Goal: Task Accomplishment & Management: Manage account settings

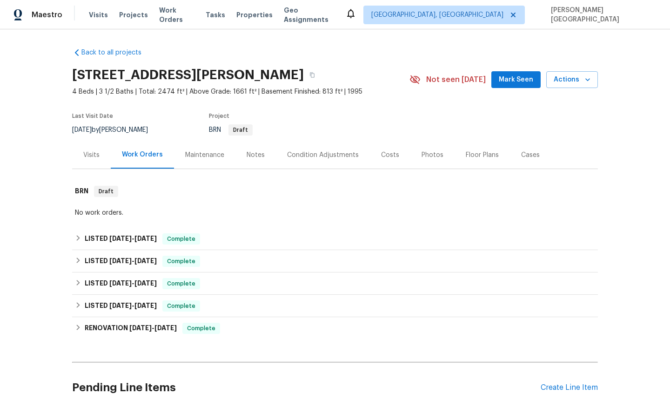
scroll to position [146, 0]
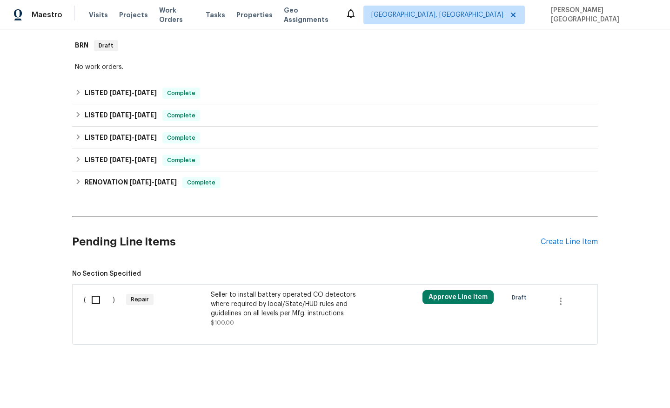
click at [247, 315] on div "Seller to install battery operated CO detectors where required by local/State/H…" at bounding box center [293, 304] width 164 height 28
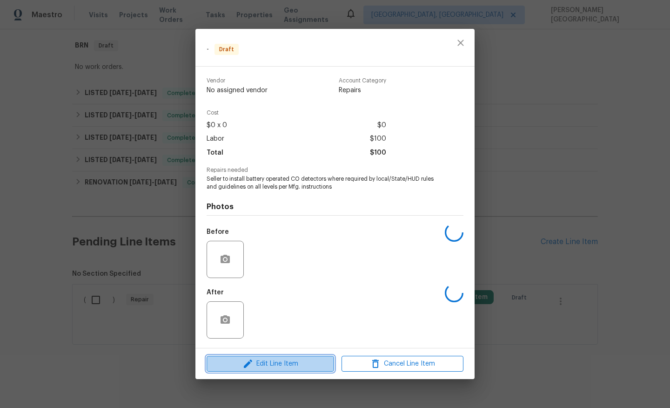
click at [268, 369] on button "Edit Line Item" at bounding box center [270, 363] width 127 height 16
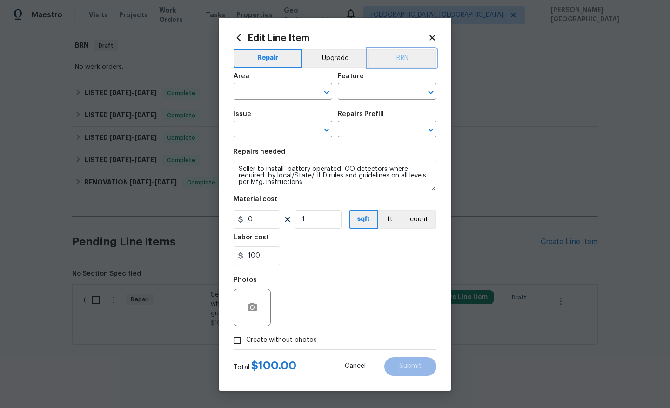
click at [416, 61] on button "BRN" at bounding box center [402, 58] width 68 height 19
click at [284, 90] on input "text" at bounding box center [270, 92] width 73 height 14
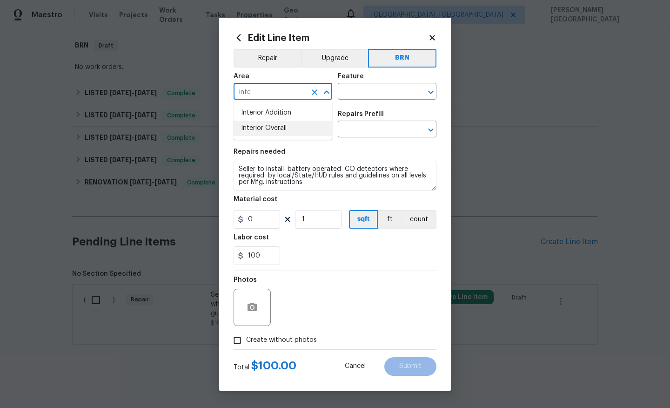
click at [308, 128] on li "Interior Overall" at bounding box center [283, 128] width 99 height 15
type input "Interior Overall"
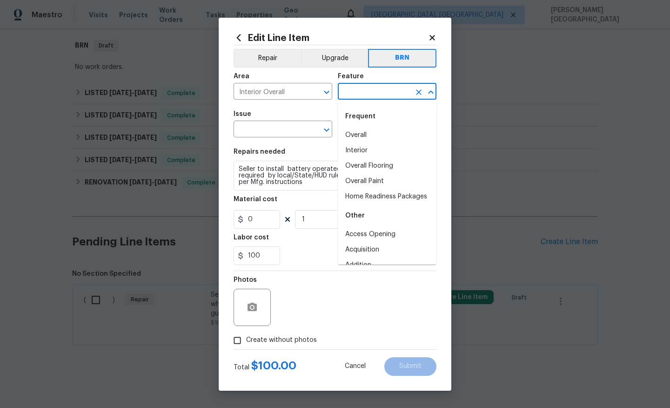
click at [345, 94] on input "text" at bounding box center [374, 92] width 73 height 14
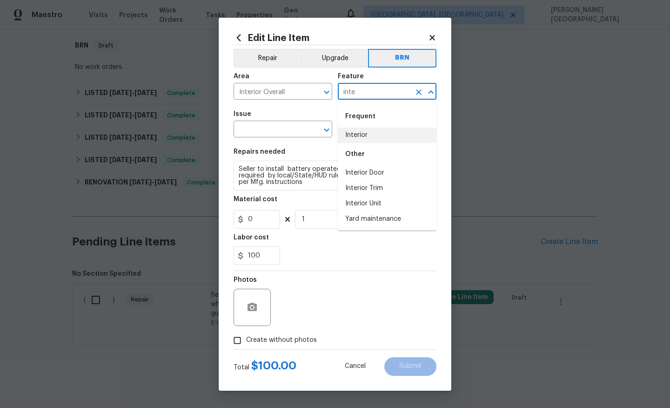
click at [360, 135] on li "Interior" at bounding box center [387, 134] width 99 height 15
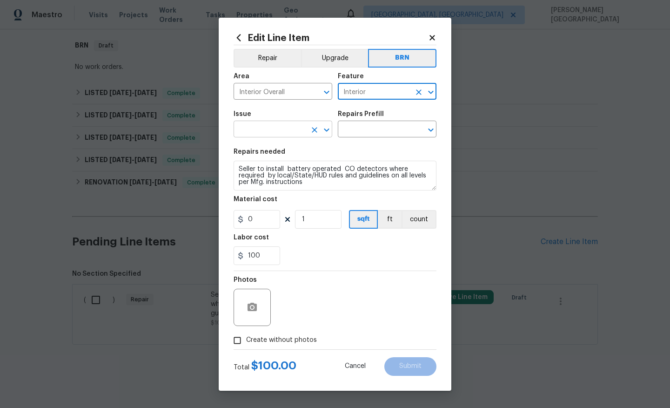
type input "Interior"
click at [285, 134] on input "text" at bounding box center [270, 130] width 73 height 14
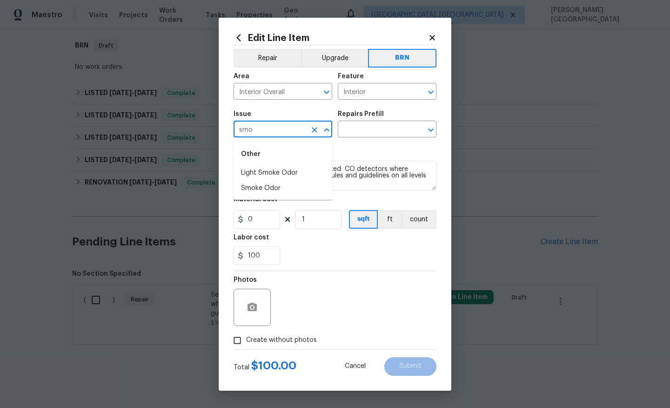
type input "smok"
click at [278, 185] on li "Smoke Odor" at bounding box center [283, 188] width 99 height 15
type input "Smoke Odor"
click at [365, 129] on input "text" at bounding box center [374, 130] width 73 height 14
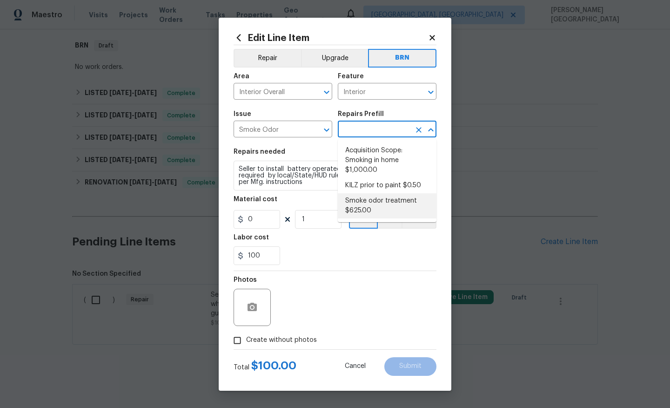
click at [374, 213] on li "Smoke odor treatment $625.00" at bounding box center [387, 205] width 99 height 25
type input "Smoke odor treatment $625.00"
type textarea "Complete a chlorine dioxide odor treatment for the home due to heavy odor. This…"
type input "625"
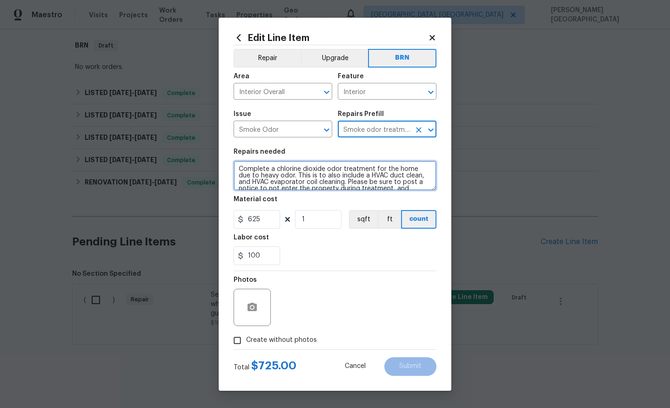
click at [301, 182] on textarea "Complete a chlorine dioxide odor treatment for the home due to heavy odor. This…" at bounding box center [335, 176] width 203 height 30
paste textarea "Seller to install battery operated CO detectors where required by local/State/H…"
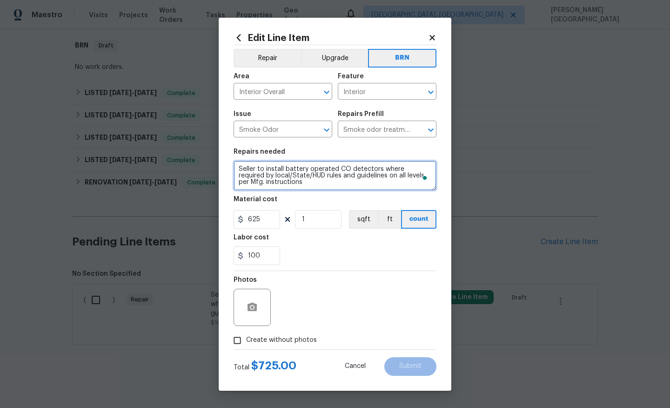
scroll to position [2, 0]
type textarea "Seller to install battery operated CO detectors where required by local/State/H…"
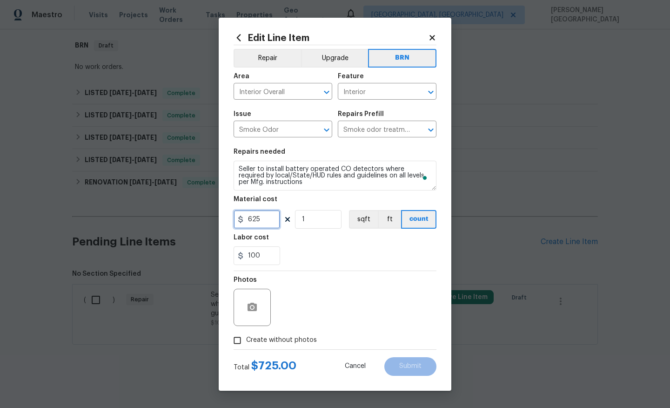
click at [266, 216] on input "625" at bounding box center [257, 219] width 47 height 19
type input "0"
click at [276, 339] on span "Create without photos" at bounding box center [281, 340] width 71 height 10
click at [246, 339] on input "Create without photos" at bounding box center [237, 340] width 18 height 18
click at [256, 304] on icon "button" at bounding box center [252, 306] width 9 height 8
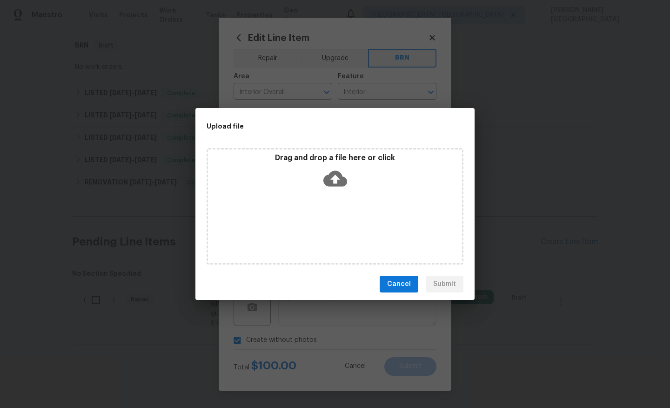
click at [328, 180] on icon at bounding box center [335, 179] width 24 height 16
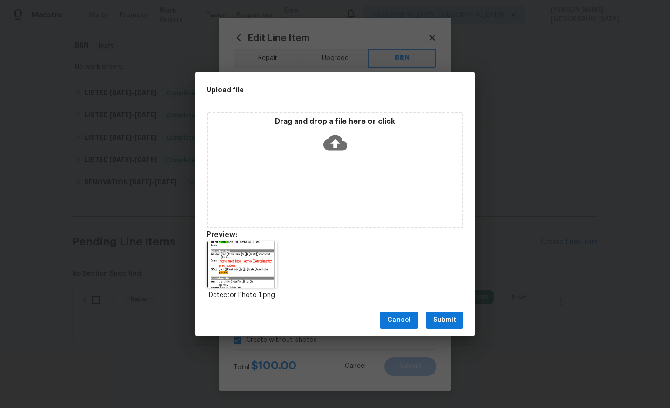
click at [448, 322] on span "Submit" at bounding box center [444, 320] width 23 height 12
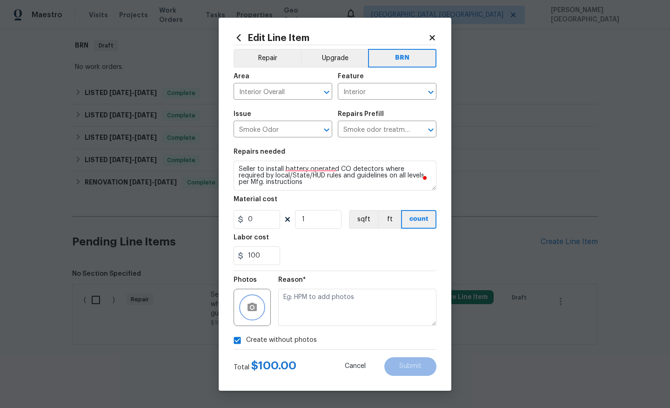
checkbox input "false"
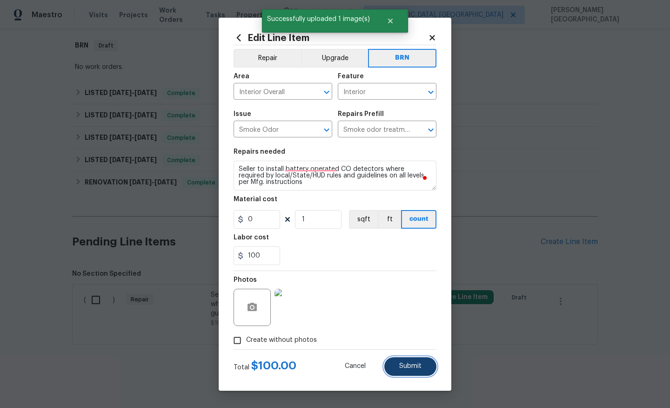
click at [411, 368] on span "Submit" at bounding box center [410, 365] width 22 height 7
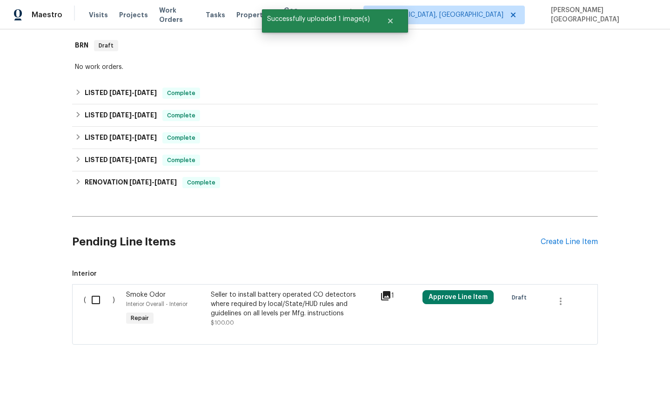
click at [100, 302] on input "checkbox" at bounding box center [99, 300] width 27 height 20
checkbox input "false"
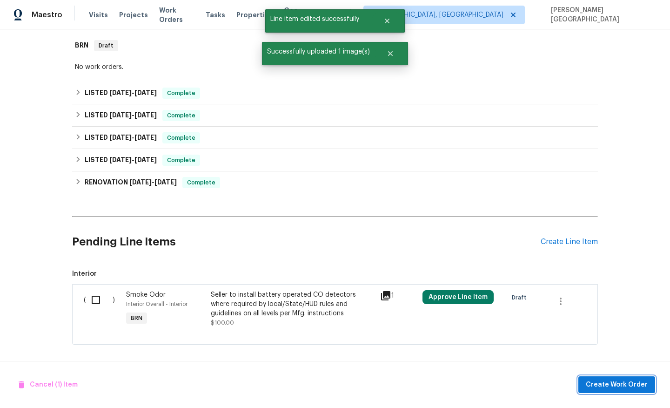
click at [609, 386] on span "Create Work Order" at bounding box center [617, 385] width 62 height 12
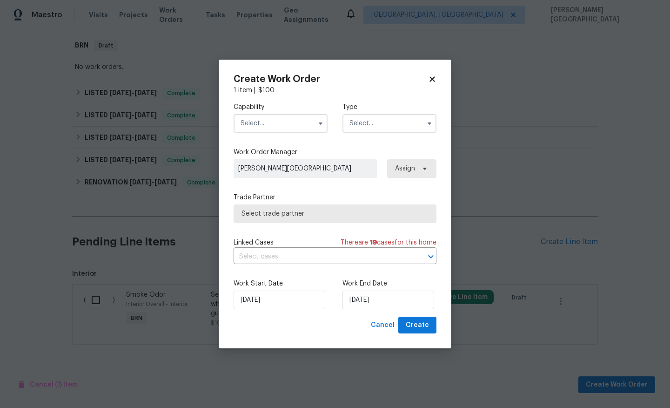
click at [268, 121] on input "text" at bounding box center [281, 123] width 94 height 19
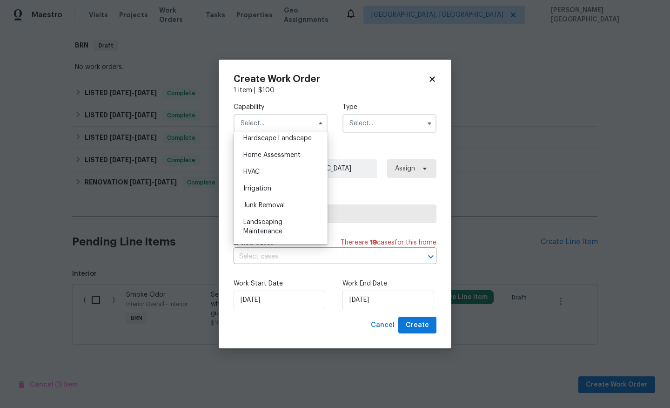
scroll to position [448, 0]
click at [271, 207] on span "Handyman" at bounding box center [259, 206] width 33 height 7
type input "Handyman"
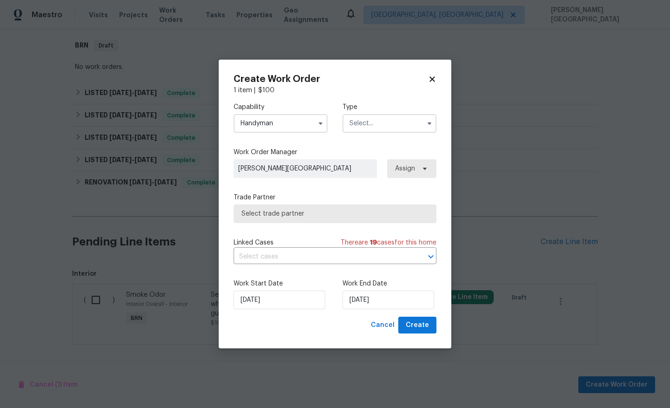
click at [357, 127] on input "text" at bounding box center [389, 123] width 94 height 19
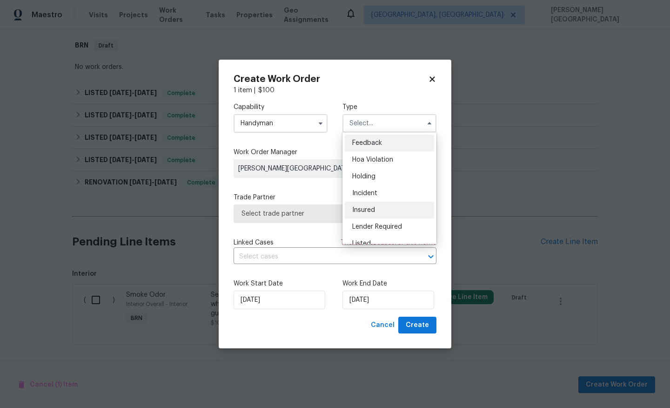
scroll to position [211, 0]
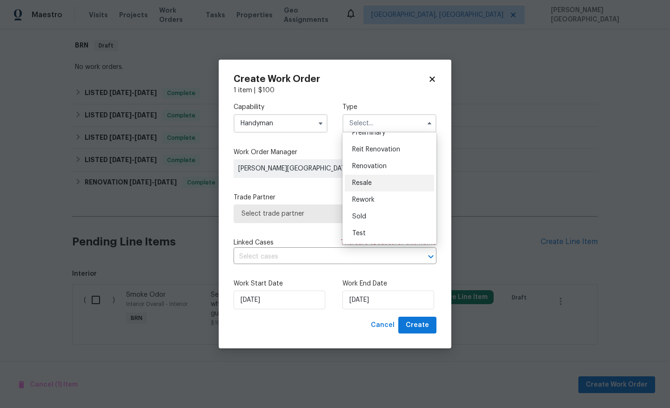
click at [370, 188] on div "Resale" at bounding box center [389, 182] width 89 height 17
type input "Resale"
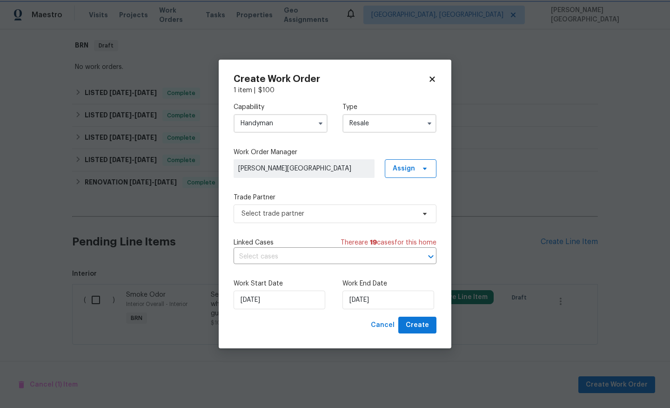
scroll to position [0, 0]
click at [286, 259] on input "text" at bounding box center [322, 256] width 177 height 14
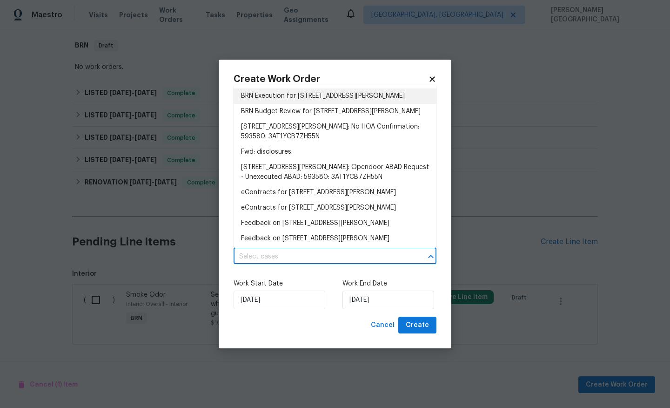
click at [287, 94] on li "BRN Execution for 4901 Yates Ct, Broomfield, CO 80020" at bounding box center [335, 95] width 203 height 15
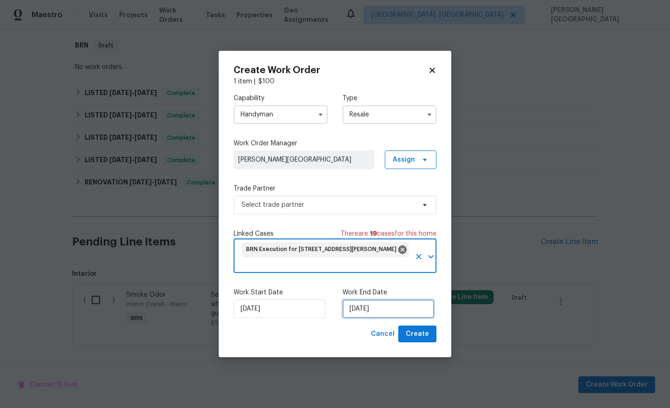
click at [355, 313] on input "[DATE]" at bounding box center [388, 308] width 92 height 19
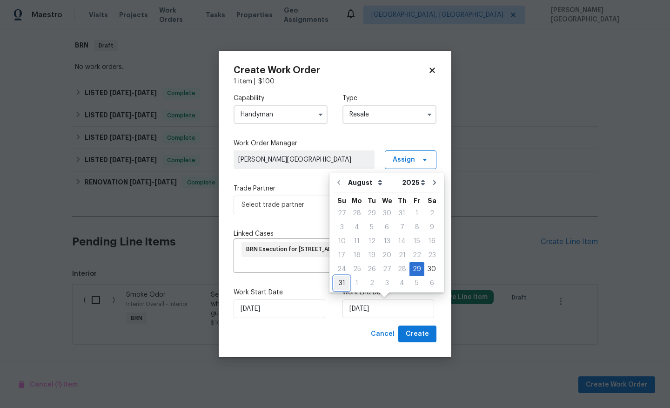
click at [343, 283] on div "31" at bounding box center [341, 282] width 15 height 13
type input "8/31/2025"
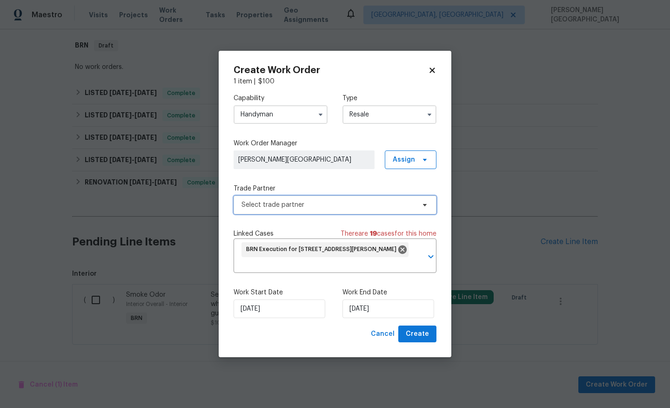
click at [306, 211] on span "Select trade partner" at bounding box center [335, 204] width 203 height 19
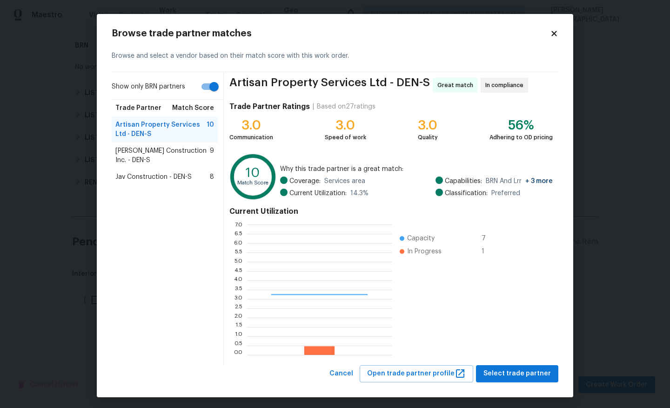
scroll to position [130, 145]
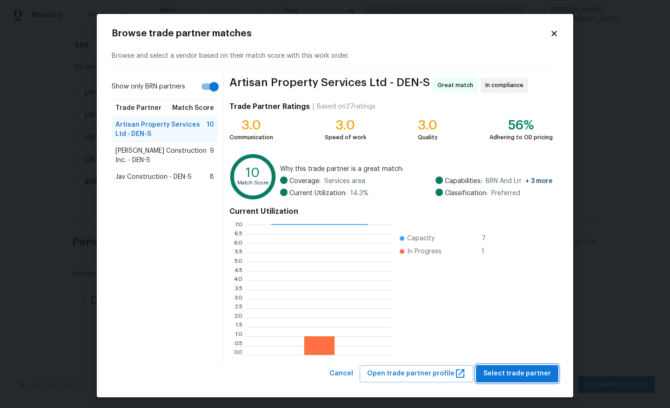
click at [511, 366] on button "Select trade partner" at bounding box center [517, 373] width 82 height 17
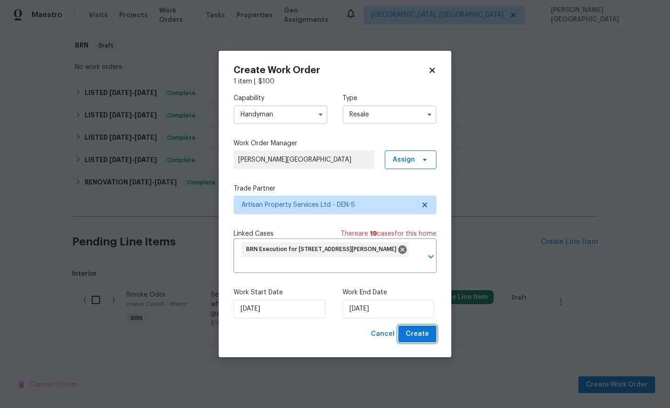
click at [409, 339] on span "Create" at bounding box center [417, 334] width 23 height 12
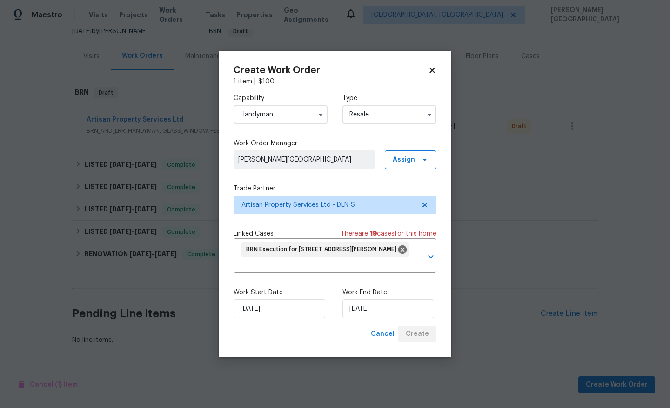
scroll to position [99, 0]
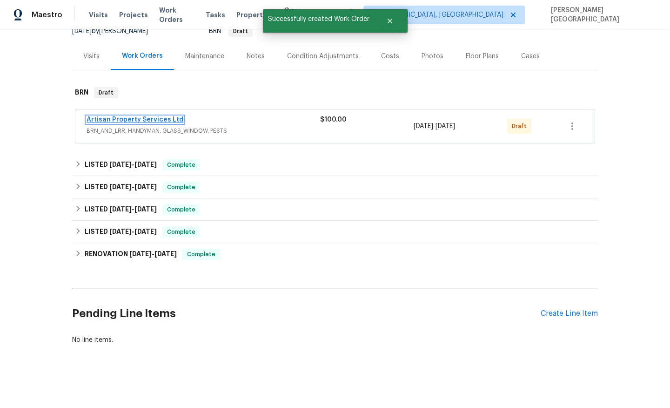
click at [133, 117] on link "Artisan Property Services Ltd" at bounding box center [135, 119] width 97 height 7
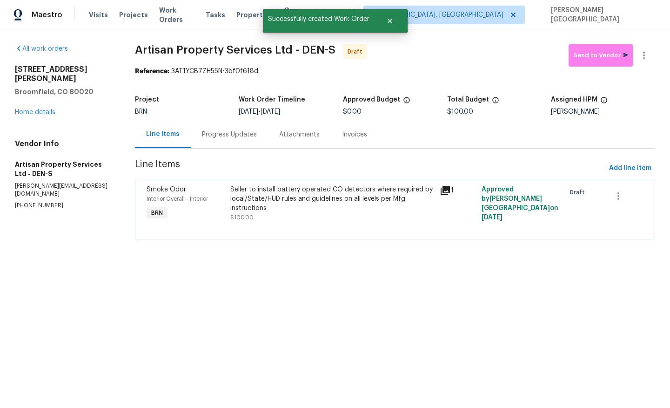
click at [206, 141] on div "Progress Updates" at bounding box center [229, 134] width 77 height 27
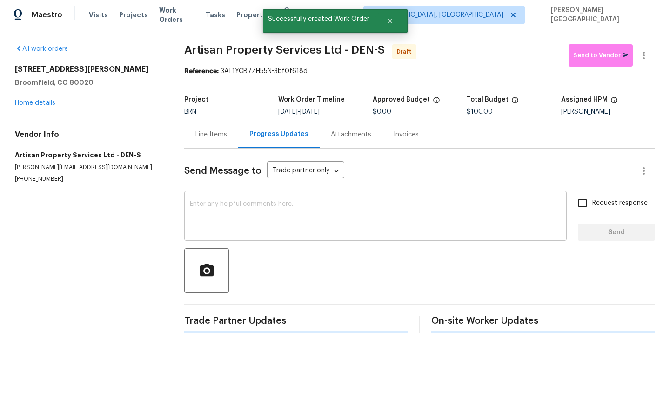
click at [239, 230] on textarea at bounding box center [375, 217] width 371 height 33
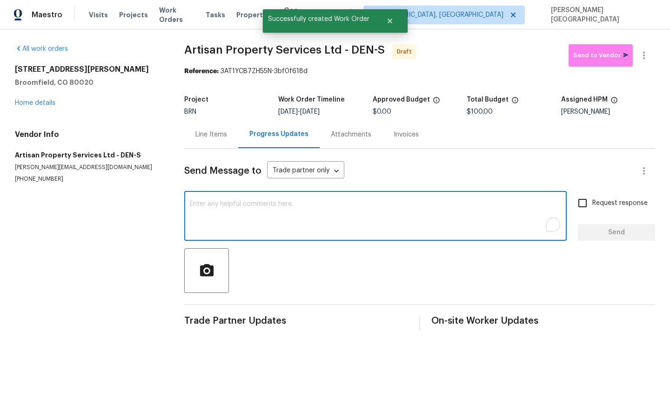
paste textarea "This is Isabel from Opendoor. Please confirm receipt of the work order due on 0…"
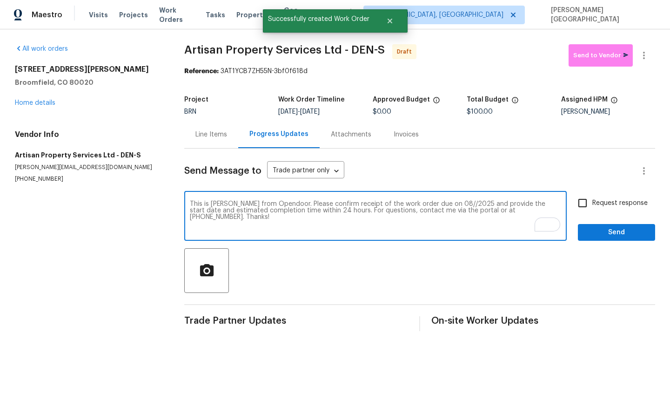
click at [438, 201] on textarea "This is Isabel from Opendoor. Please confirm receipt of the work order due on 0…" at bounding box center [375, 217] width 371 height 33
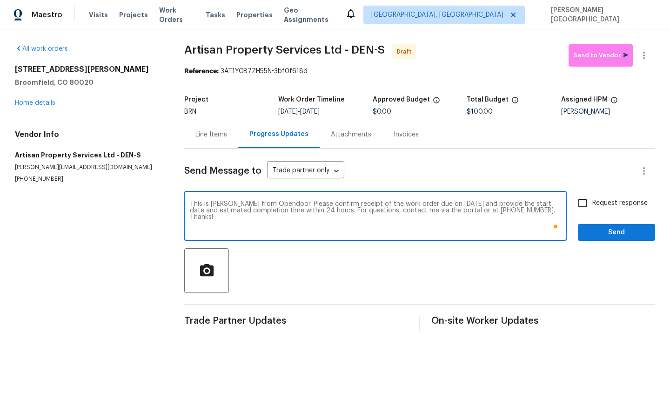
type textarea "This is Isabel from Opendoor. Please confirm receipt of the work order due on 0…"
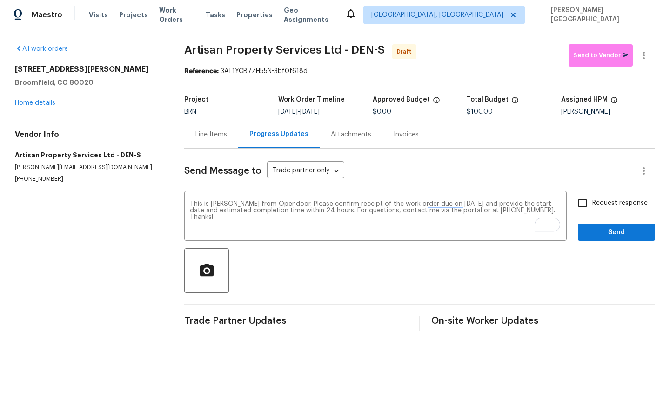
click at [596, 200] on span "Request response" at bounding box center [619, 203] width 55 height 10
click at [592, 200] on input "Request response" at bounding box center [583, 203] width 20 height 20
checkbox input "true"
click at [596, 235] on span "Send" at bounding box center [616, 233] width 62 height 12
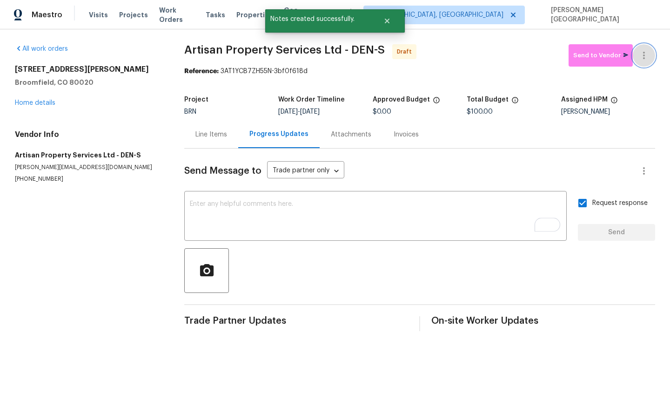
click at [642, 65] on button "button" at bounding box center [644, 55] width 22 height 22
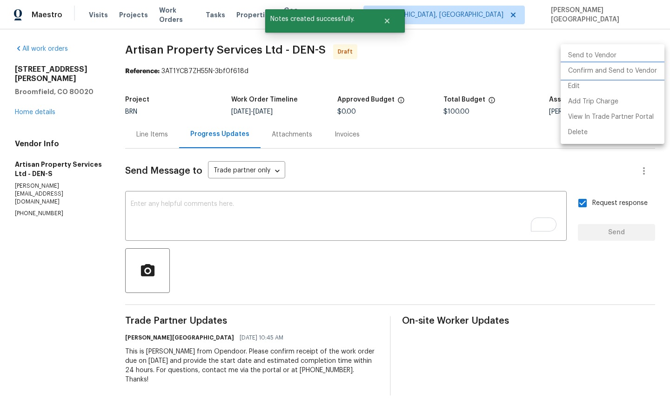
click at [625, 75] on li "Confirm and Send to Vendor" at bounding box center [613, 70] width 104 height 15
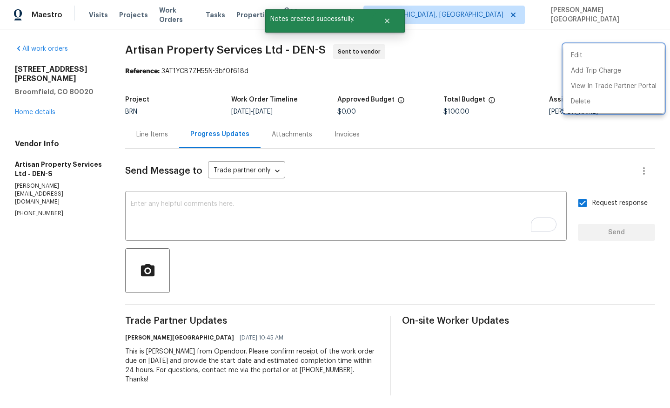
click at [47, 105] on div at bounding box center [335, 204] width 670 height 408
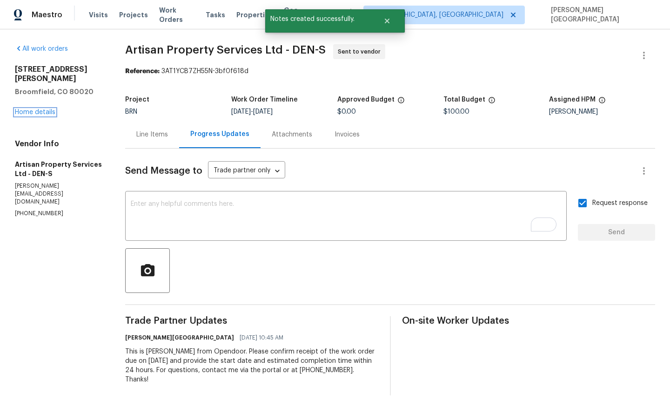
click at [47, 109] on link "Home details" at bounding box center [35, 112] width 40 height 7
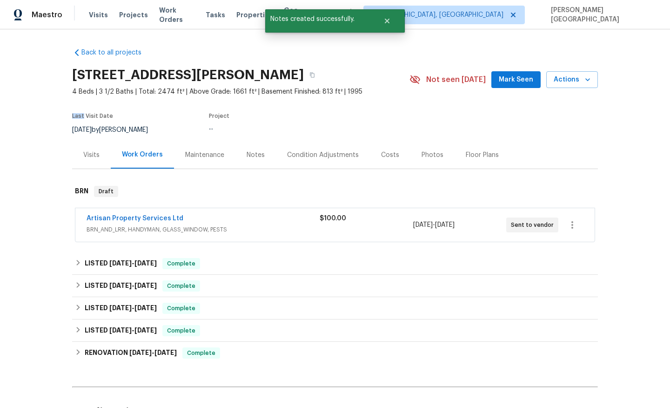
click at [47, 105] on div "Back to all projects 4901 Yates Ct, Broomfield, CO 80020 4 Beds | 3 1/2 Baths |…" at bounding box center [335, 218] width 670 height 378
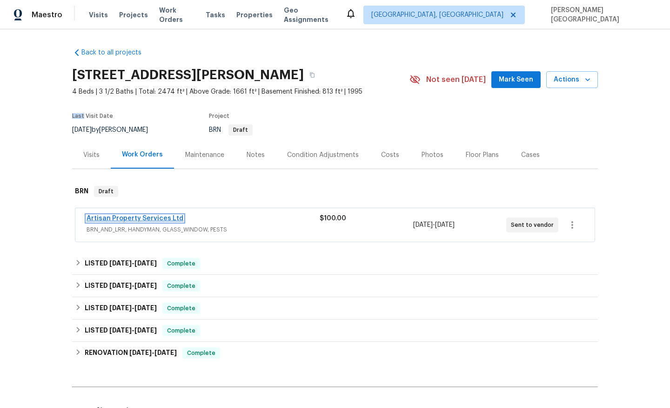
click at [134, 216] on link "Artisan Property Services Ltd" at bounding box center [135, 218] width 97 height 7
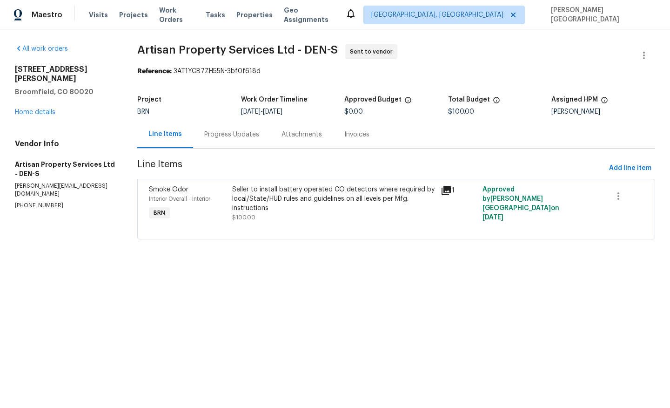
click at [247, 139] on div "Progress Updates" at bounding box center [231, 134] width 55 height 9
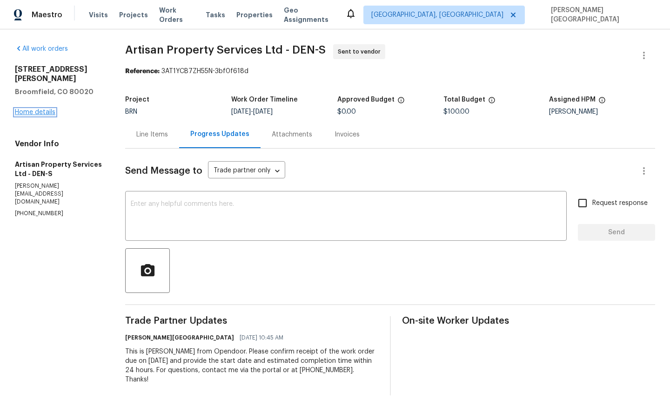
click at [41, 109] on link "Home details" at bounding box center [35, 112] width 40 height 7
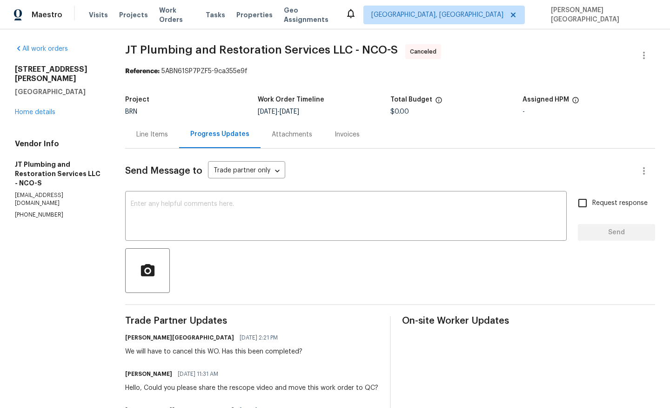
click at [152, 130] on div "Line Items" at bounding box center [152, 134] width 32 height 9
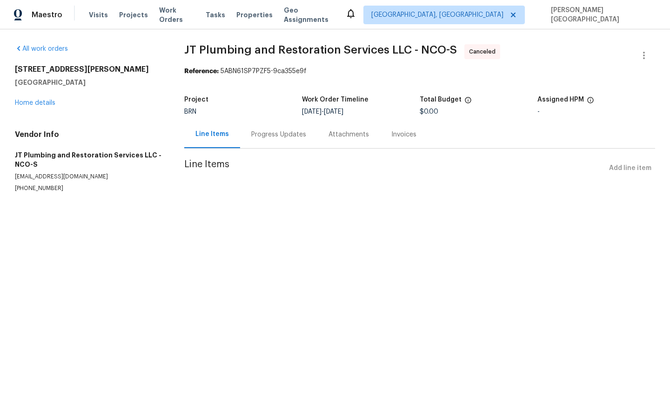
click at [268, 137] on div "Progress Updates" at bounding box center [278, 134] width 55 height 9
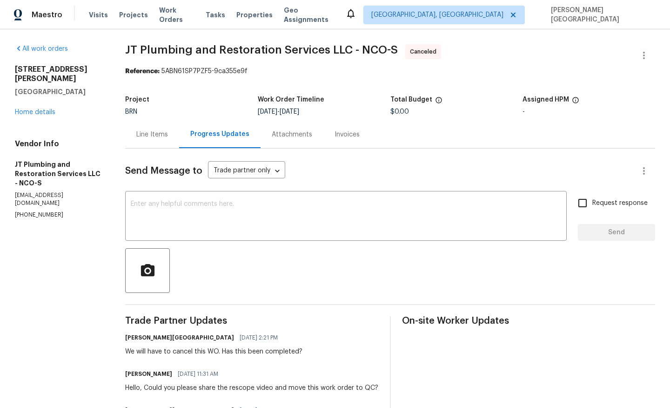
drag, startPoint x: 13, startPoint y: 67, endPoint x: 95, endPoint y: 84, distance: 84.0
click at [100, 81] on div "All work orders 1153 Sherman St Longmont, CO 80501 Home details Vendor Info JT …" at bounding box center [335, 387] width 670 height 717
copy div "1153 Sherman St Longmont, CO 80501"
click at [40, 109] on link "Home details" at bounding box center [35, 112] width 40 height 7
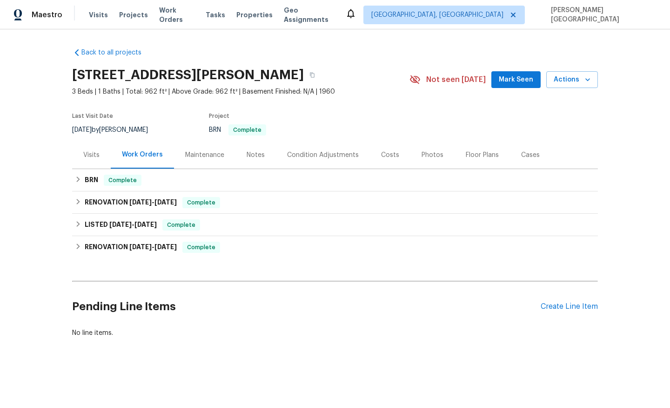
click at [98, 165] on div "Visits" at bounding box center [91, 154] width 39 height 27
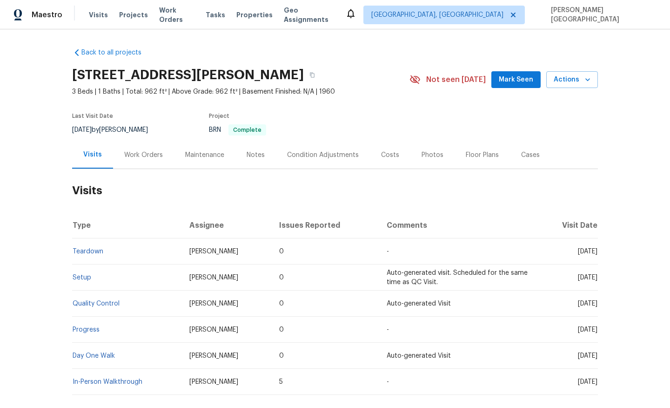
click at [140, 154] on div "Work Orders" at bounding box center [143, 154] width 39 height 9
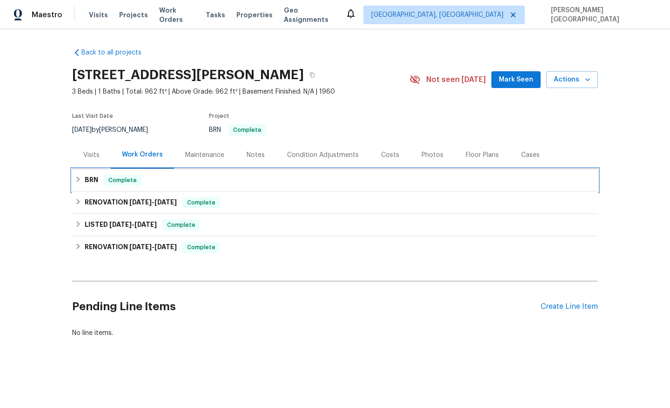
click at [99, 184] on div "BRN Complete" at bounding box center [335, 179] width 520 height 11
click at [89, 179] on h6 "BRN" at bounding box center [91, 179] width 13 height 11
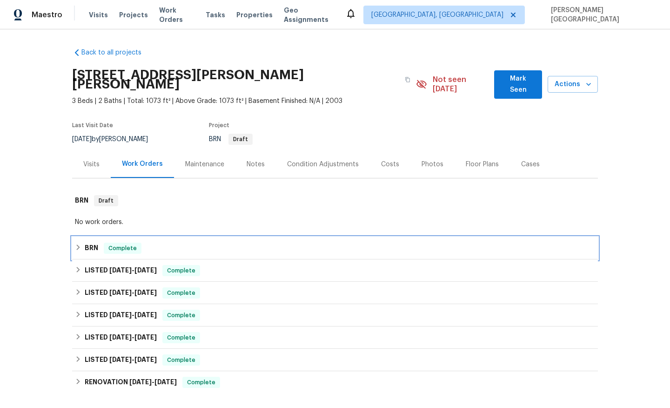
click at [98, 242] on h6 "BRN" at bounding box center [91, 247] width 13 height 11
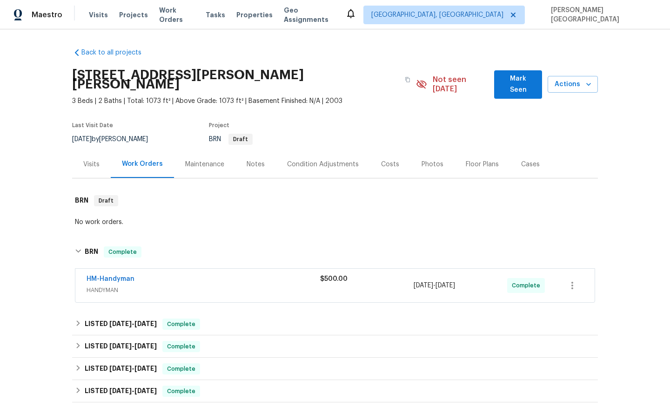
click at [116, 274] on span "HM-Handyman" at bounding box center [111, 278] width 48 height 9
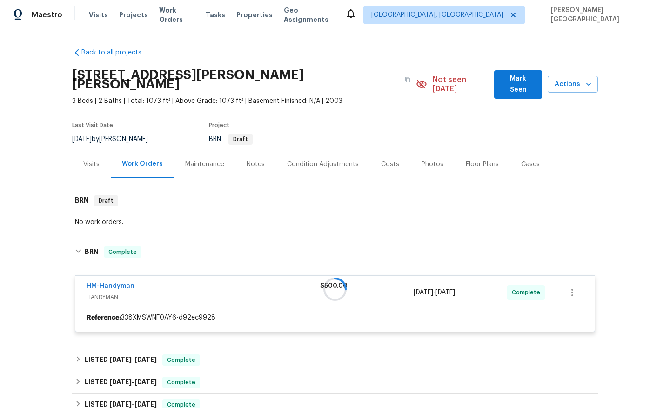
click at [120, 276] on div at bounding box center [335, 289] width 526 height 104
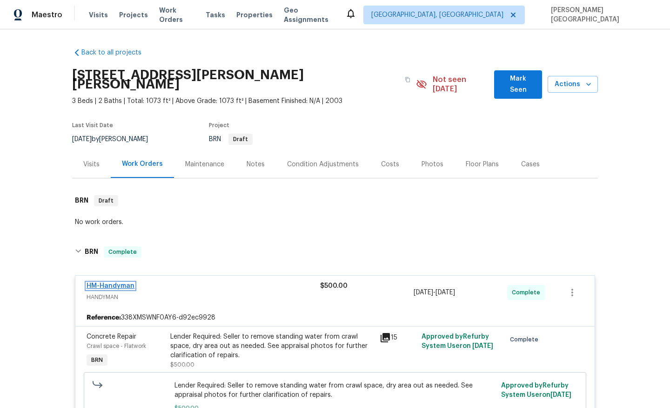
click at [121, 282] on link "HM-Handyman" at bounding box center [111, 285] width 48 height 7
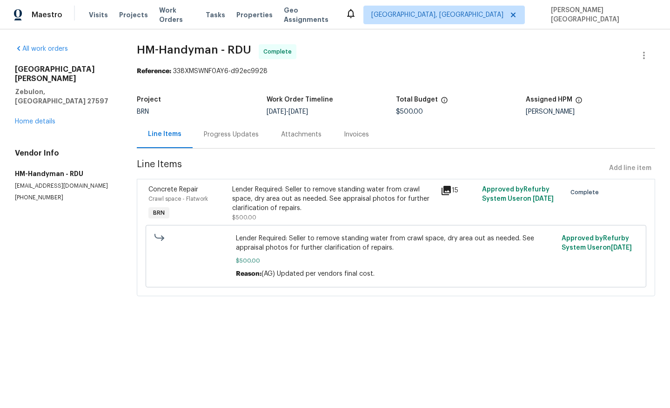
click at [223, 144] on div "Progress Updates" at bounding box center [231, 134] width 77 height 27
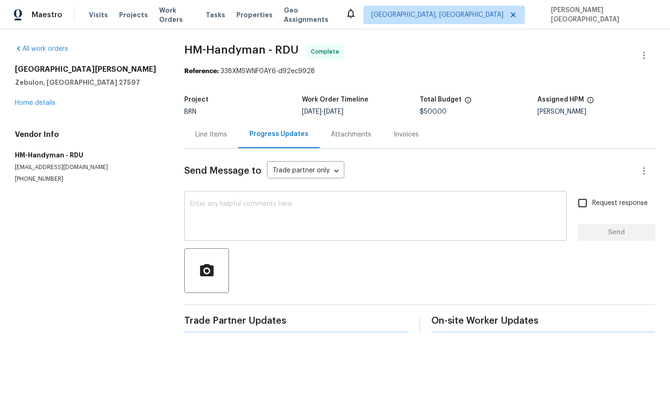
click at [221, 217] on textarea at bounding box center [375, 217] width 371 height 33
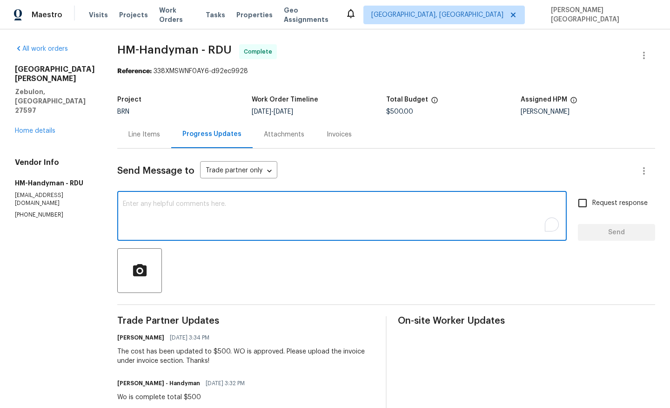
paste textarea "The lender is requesting documentation confirming that the HVAC was the issue a…"
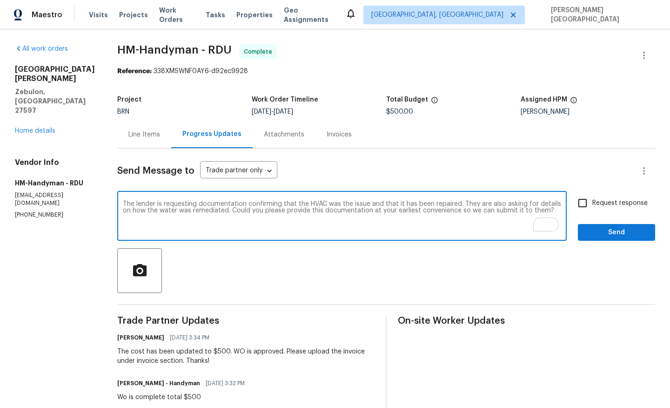
type textarea "The lender is requesting documentation confirming that the HVAC was the issue a…"
click at [136, 135] on div "Line Items" at bounding box center [144, 134] width 32 height 9
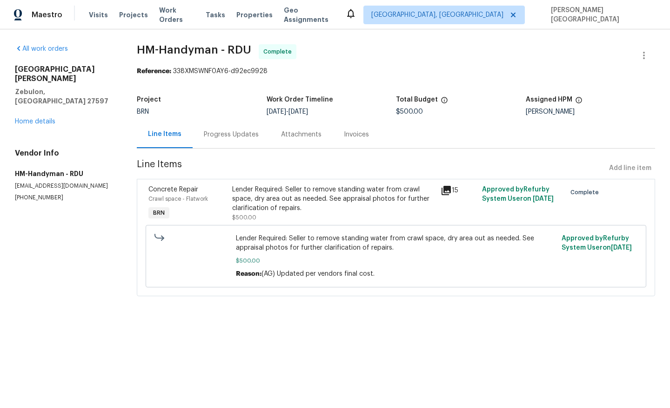
click at [290, 216] on div "Lender Required: Seller to remove standing water from crawl space, dry area out…" at bounding box center [333, 203] width 203 height 37
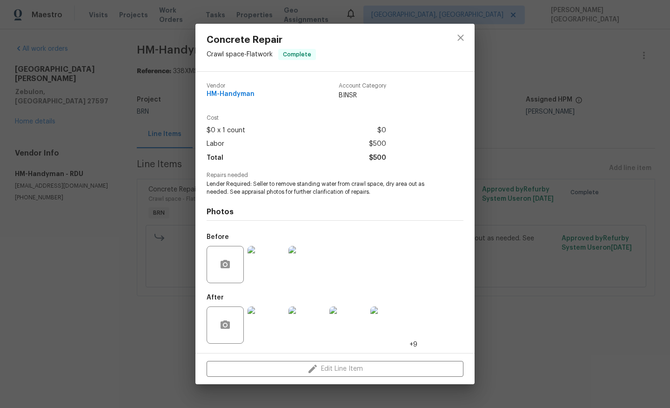
click at [272, 313] on img at bounding box center [266, 324] width 37 height 37
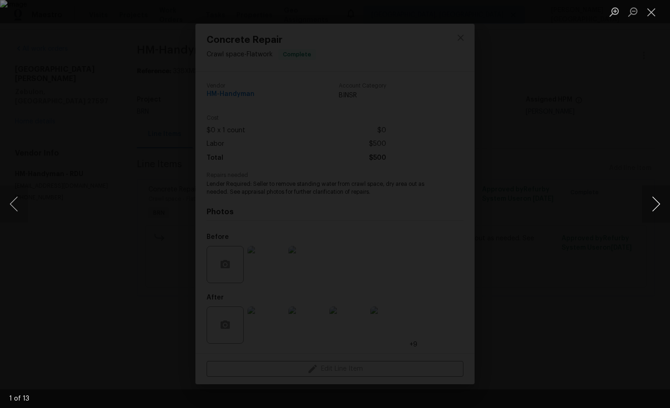
click at [663, 209] on button "Next image" at bounding box center [656, 203] width 28 height 37
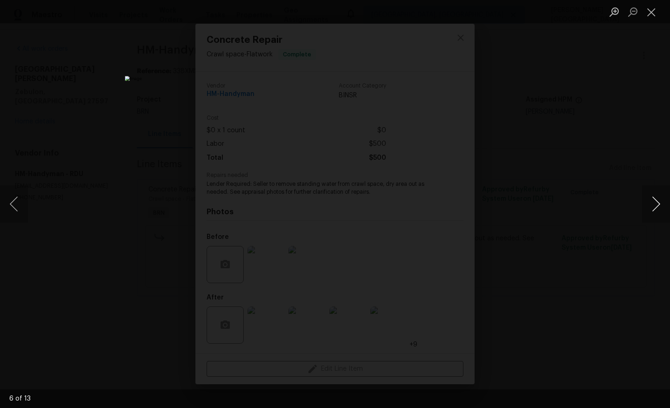
click at [663, 209] on button "Next image" at bounding box center [656, 203] width 28 height 37
click at [601, 158] on div "Lightbox" at bounding box center [335, 204] width 670 height 408
click at [537, 133] on div "Lightbox" at bounding box center [335, 204] width 670 height 408
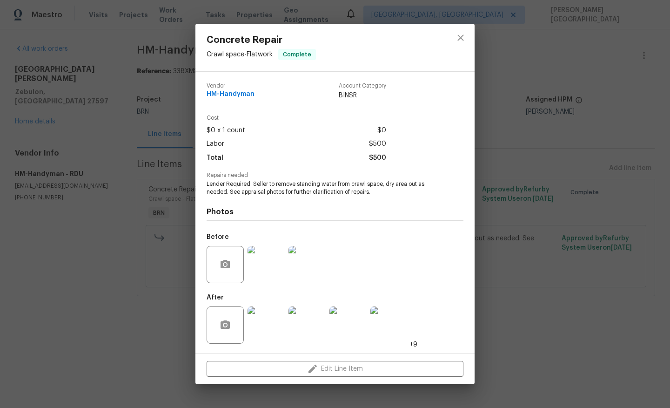
click at [136, 243] on div "Concrete Repair Crawl space - Flatwork Complete Vendor HM-Handyman Account Cate…" at bounding box center [335, 204] width 670 height 408
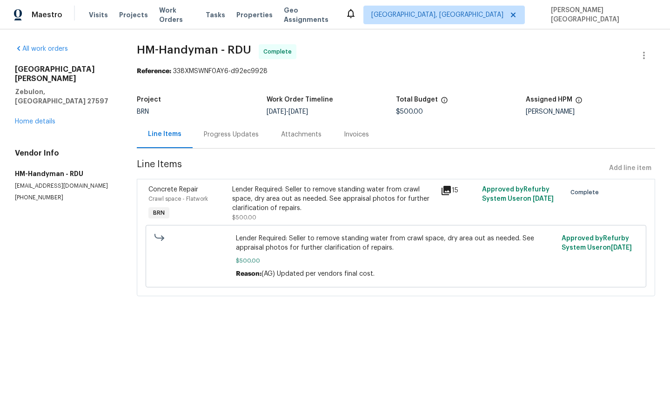
click at [230, 145] on div "Progress Updates" at bounding box center [231, 134] width 77 height 27
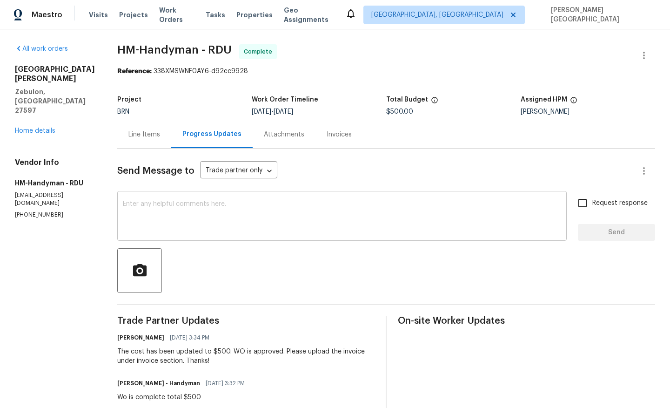
click at [197, 217] on textarea at bounding box center [342, 217] width 438 height 33
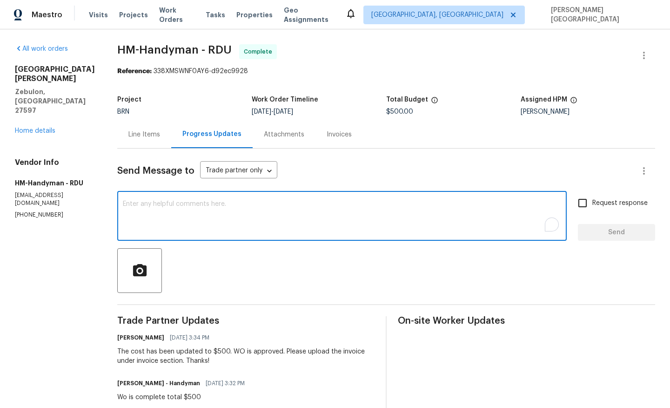
paste textarea "The lender is requesting documentation confirming that the HVAC was the issue a…"
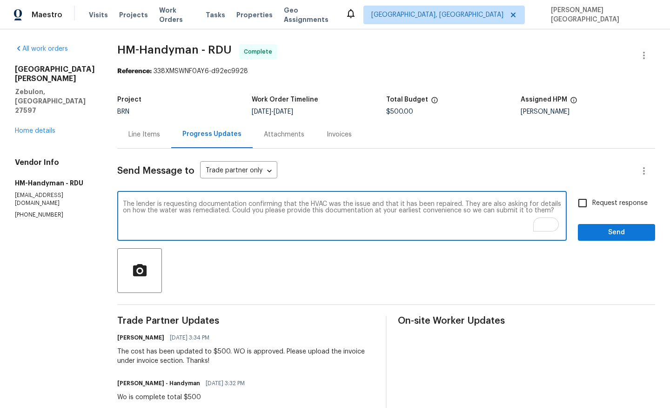
click at [276, 226] on textarea "The lender is requesting documentation confirming that the HVAC was the issue a…" at bounding box center [342, 217] width 438 height 33
paste textarea "asking for documents showing that the HVAC was the issue and has been repaired,…"
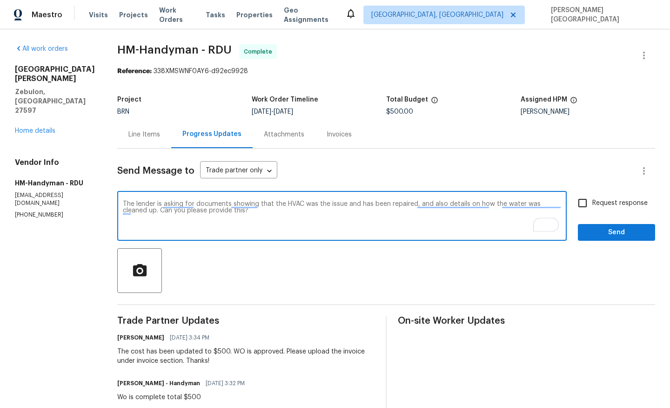
click at [219, 211] on textarea "The lender is asking for documents showing that the HVAC was the issue and has …" at bounding box center [342, 217] width 438 height 33
type textarea "The lender is asking for documents showing that the HVAC was the issue and has …"
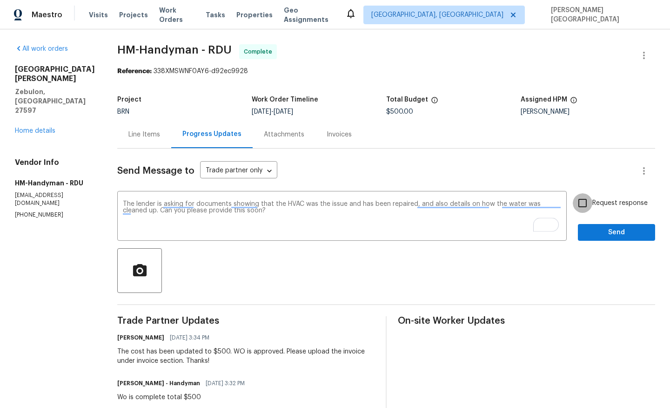
click at [583, 205] on input "Request response" at bounding box center [583, 203] width 20 height 20
checkbox input "true"
click at [598, 236] on span "Send" at bounding box center [616, 233] width 62 height 12
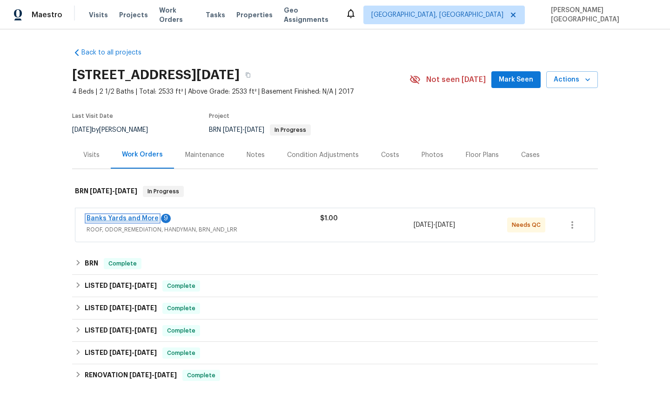
click at [114, 218] on link "Banks Yards and More" at bounding box center [123, 218] width 72 height 7
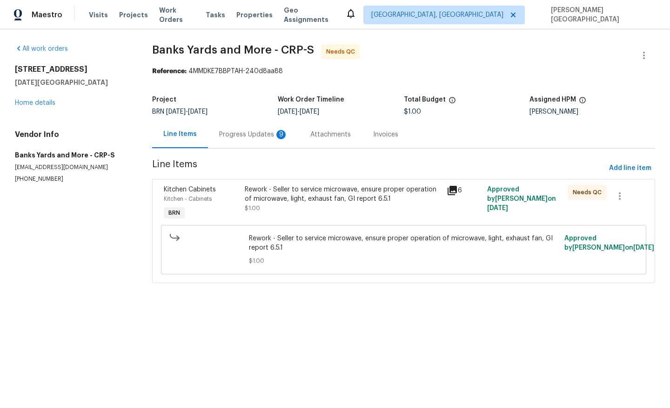
click at [260, 134] on div "Progress Updates 9" at bounding box center [253, 134] width 69 height 9
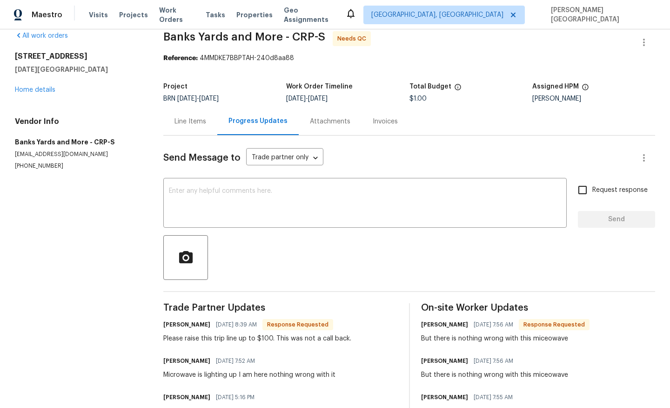
scroll to position [26, 0]
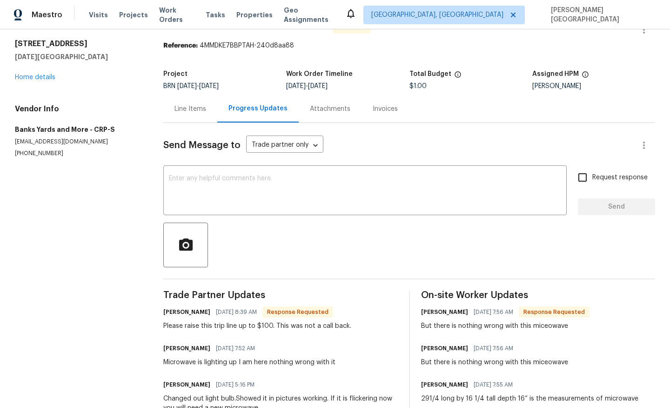
click at [264, 328] on div "Please raise this trip line up to $100. This was not a call back." at bounding box center [257, 325] width 188 height 9
copy div "100"
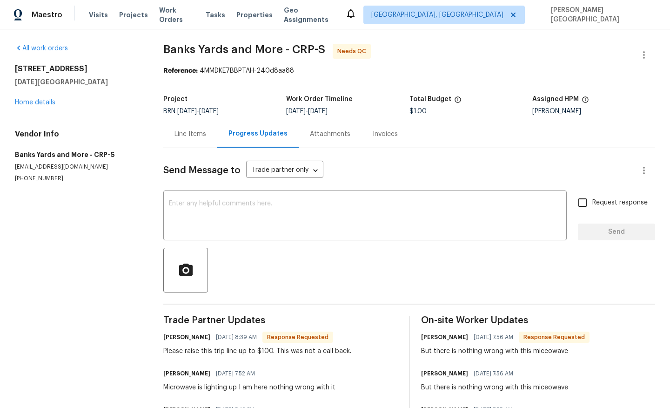
click at [199, 135] on div "Line Items" at bounding box center [190, 133] width 32 height 9
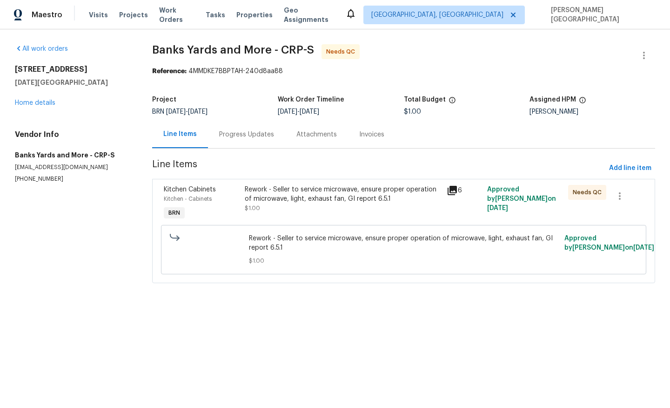
click at [340, 199] on div "Rework - Seller to service microwave, ensure proper operation of microwave, lig…" at bounding box center [343, 194] width 197 height 19
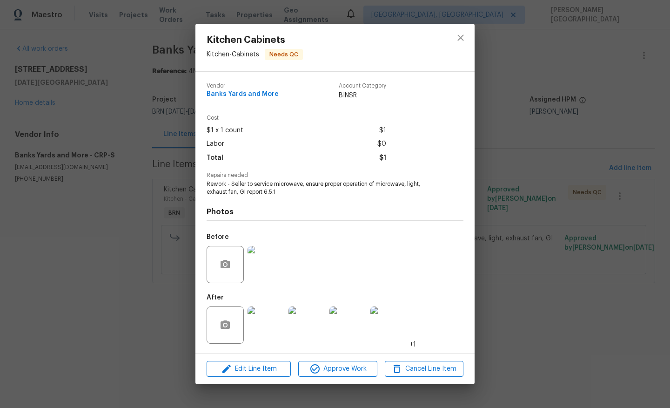
click at [267, 326] on img at bounding box center [266, 324] width 37 height 37
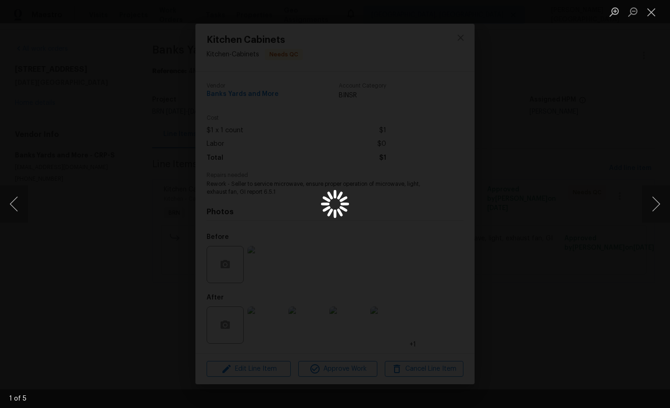
click at [267, 326] on div "Lightbox" at bounding box center [335, 204] width 670 height 408
click at [652, 204] on button "Next image" at bounding box center [656, 203] width 28 height 37
click at [652, 205] on button "Next image" at bounding box center [656, 203] width 28 height 37
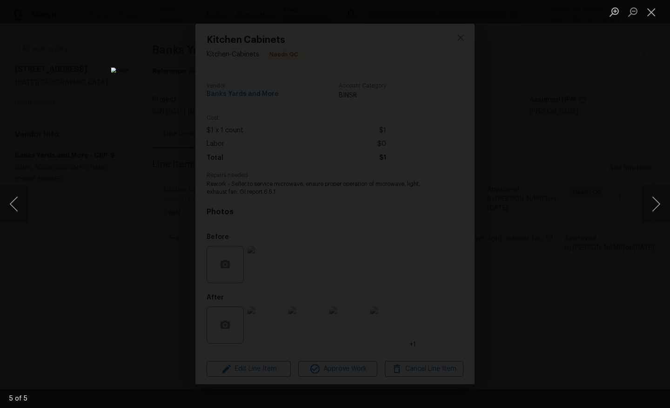
click at [636, 151] on div "Lightbox" at bounding box center [335, 204] width 670 height 408
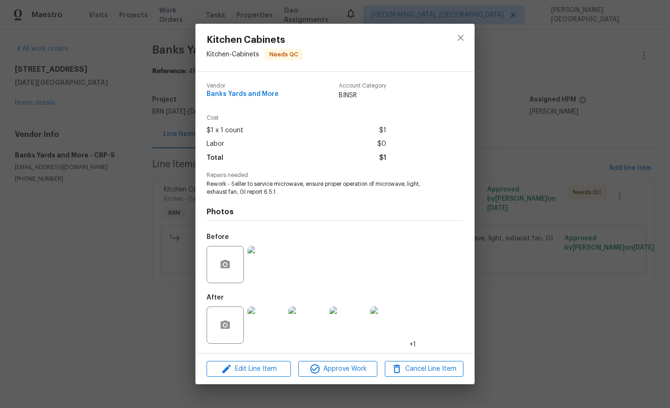
click at [616, 145] on div "Kitchen Cabinets Kitchen - Cabinets Needs QC Vendor Banks Yards and More Accoun…" at bounding box center [335, 204] width 670 height 408
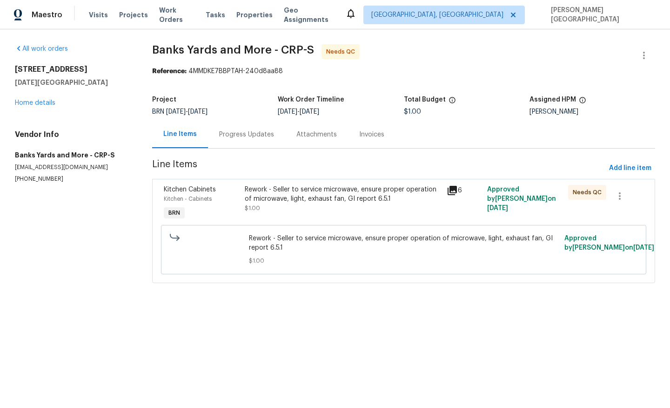
click at [252, 137] on div "Progress Updates" at bounding box center [246, 134] width 55 height 9
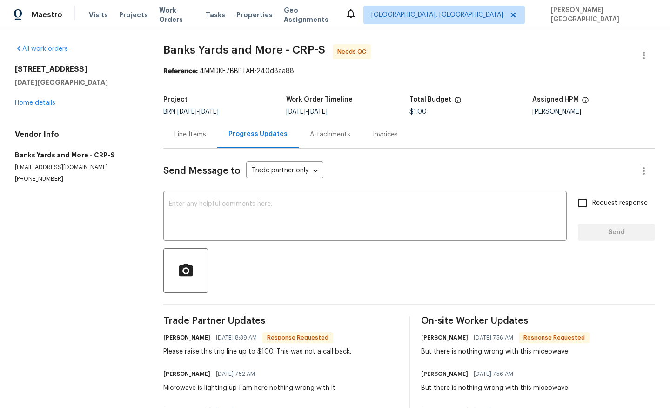
click at [181, 138] on div "Line Items" at bounding box center [190, 134] width 32 height 9
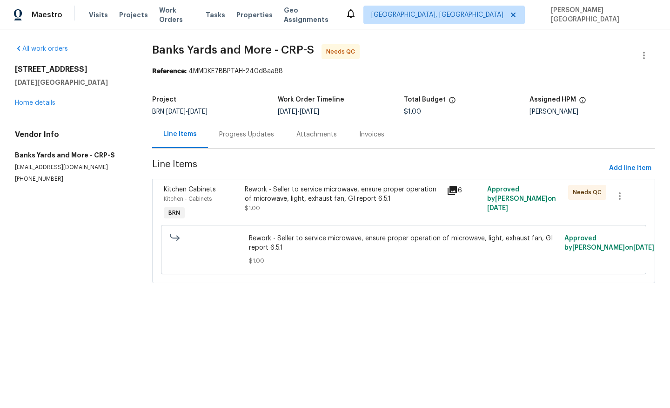
click at [238, 137] on div "Progress Updates" at bounding box center [246, 134] width 55 height 9
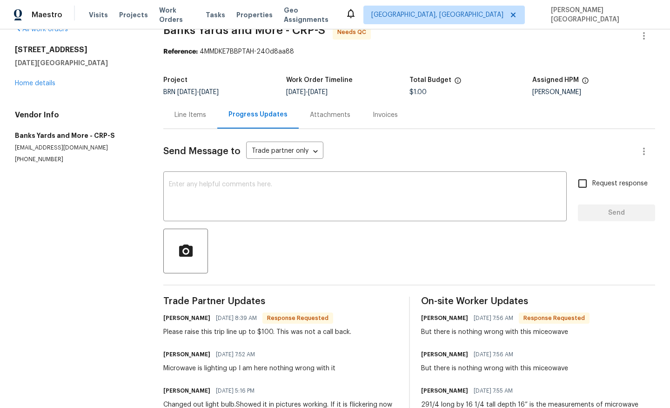
scroll to position [13, 0]
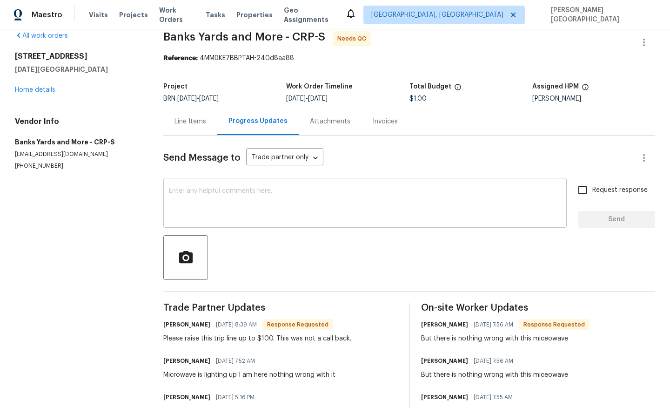
click at [211, 202] on textarea at bounding box center [365, 204] width 392 height 33
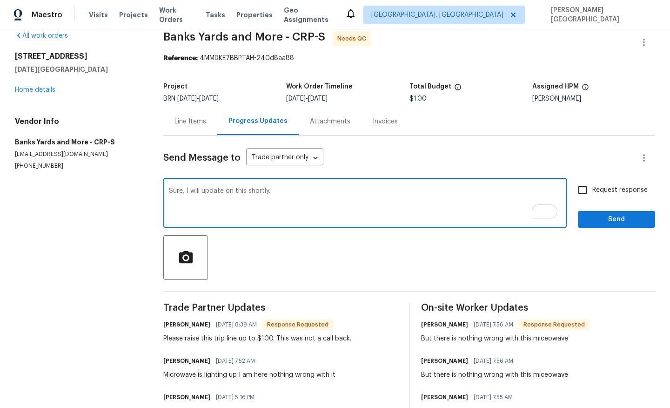
type textarea "Sure, I will update on this shortly."
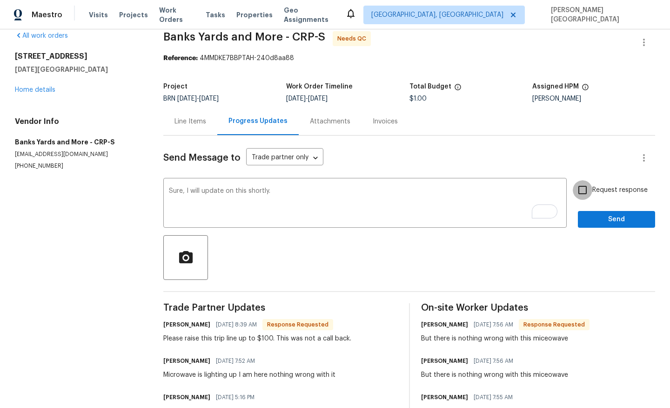
click at [583, 195] on input "Request response" at bounding box center [583, 190] width 20 height 20
checkbox input "true"
click at [596, 219] on span "Send" at bounding box center [616, 220] width 62 height 12
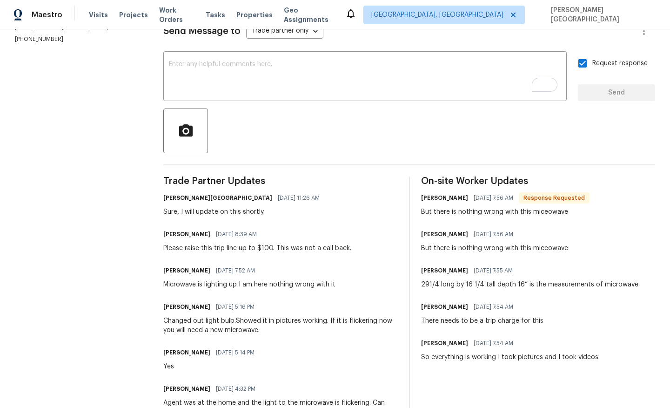
scroll to position [166, 0]
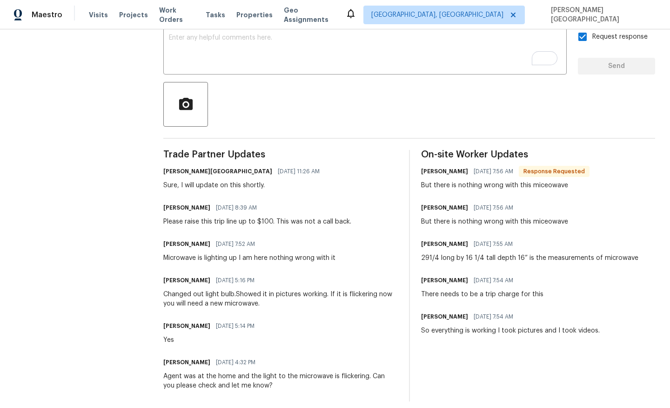
click at [220, 218] on div "Please raise this trip line up to $100. This was not a call back." at bounding box center [257, 221] width 188 height 9
copy div "Please raise this trip line up to $100. This was not a call back."
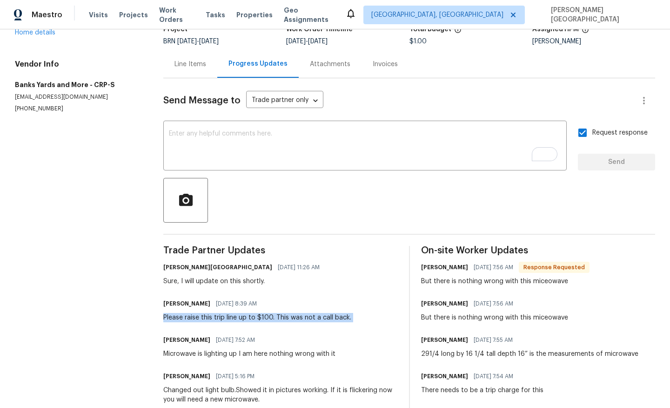
scroll to position [174, 0]
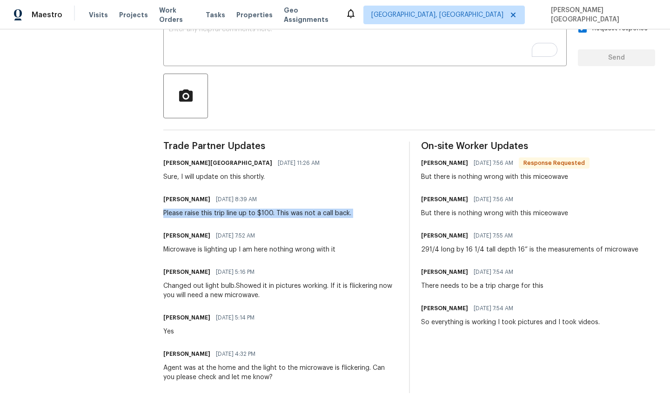
copy div "Please raise this trip line up to $100. This was not a call back."
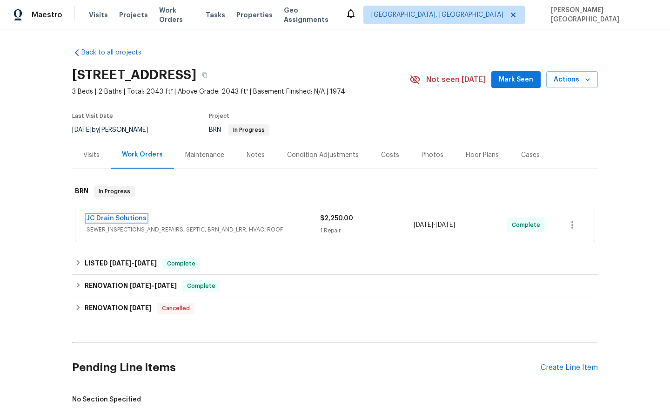
click at [122, 221] on link "JC Drain Solutions" at bounding box center [117, 218] width 60 height 7
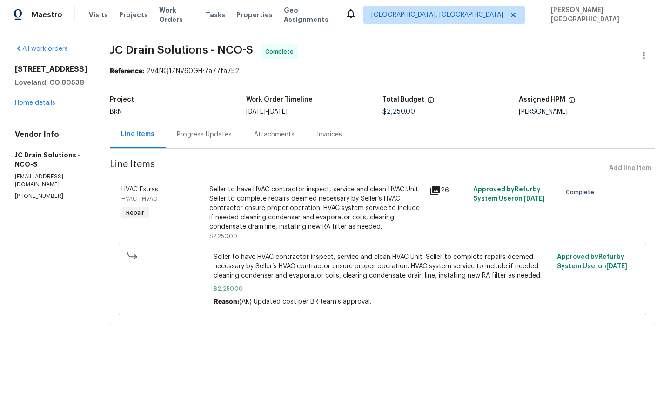
click at [232, 135] on div "Progress Updates" at bounding box center [204, 134] width 55 height 9
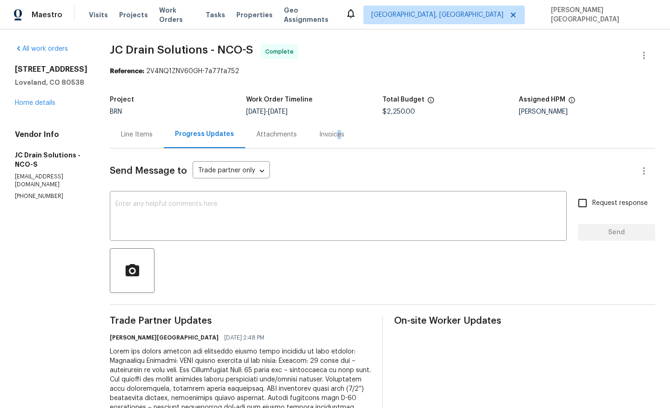
click at [343, 136] on div "Invoices" at bounding box center [331, 134] width 25 height 9
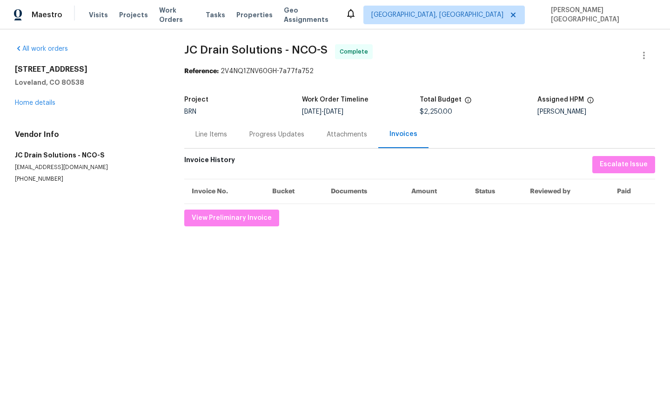
click at [266, 134] on div "Progress Updates" at bounding box center [276, 134] width 55 height 9
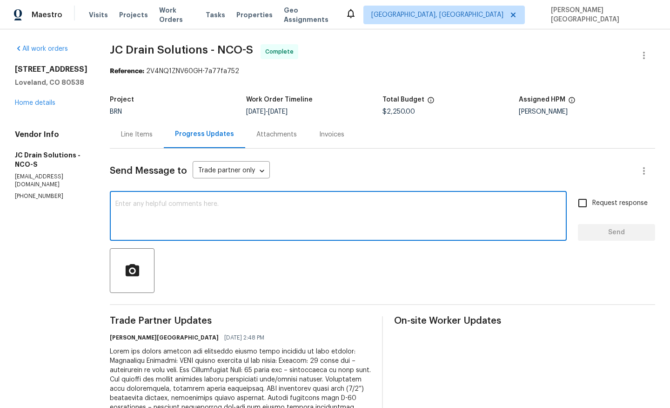
click at [216, 208] on textarea at bounding box center [338, 217] width 446 height 33
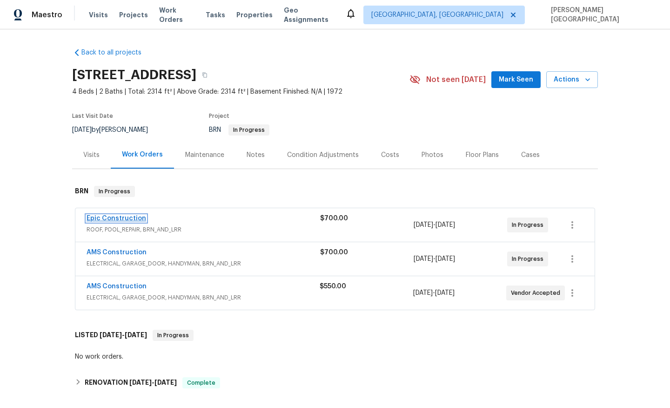
click at [130, 216] on link "Epic Construction" at bounding box center [117, 218] width 60 height 7
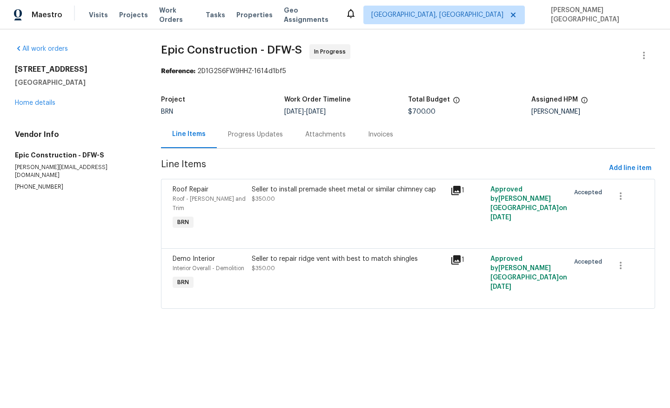
click at [260, 137] on div "Progress Updates" at bounding box center [255, 134] width 55 height 9
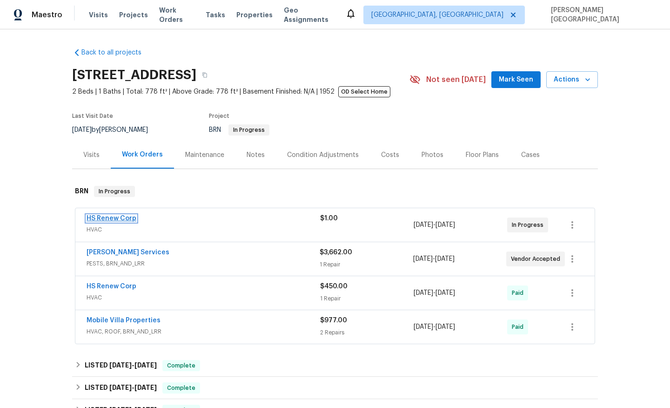
click at [126, 218] on link "HS Renew Corp" at bounding box center [112, 218] width 50 height 7
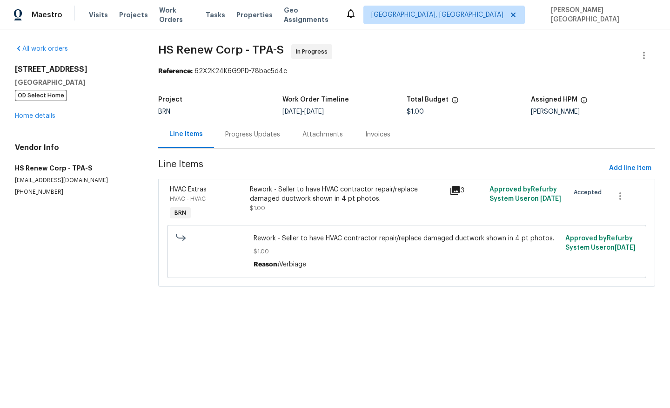
click at [228, 141] on div "Progress Updates" at bounding box center [252, 134] width 77 height 27
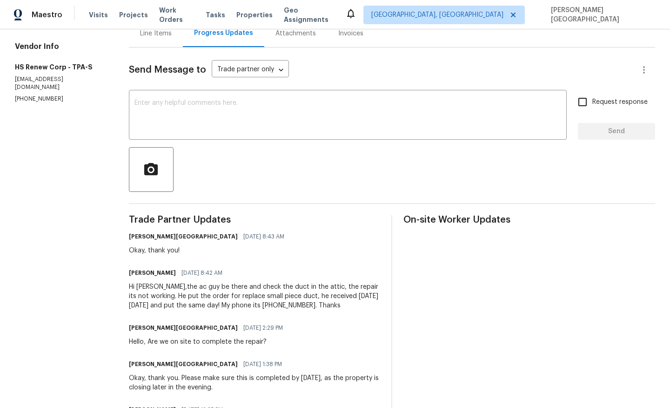
scroll to position [100, 0]
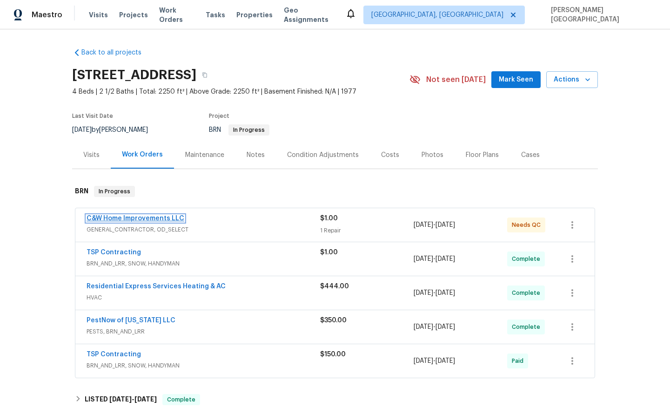
click at [164, 218] on link "C&W Home Improvements LLC" at bounding box center [136, 218] width 98 height 7
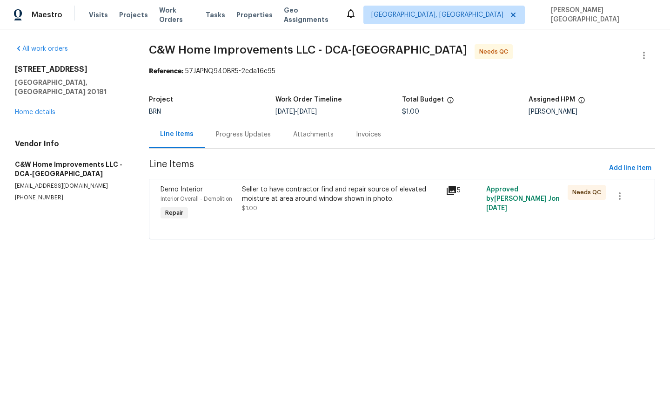
click at [241, 135] on div "Progress Updates" at bounding box center [243, 134] width 55 height 9
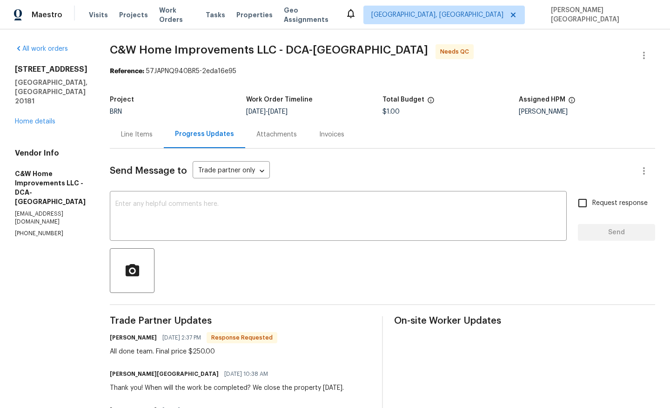
click at [138, 133] on div "Line Items" at bounding box center [137, 134] width 32 height 9
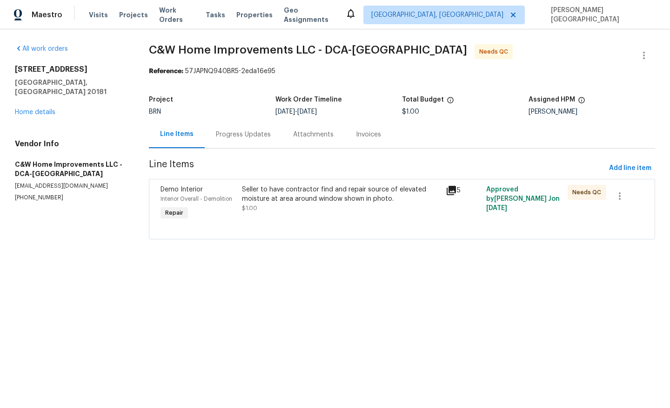
click at [223, 136] on div "Progress Updates" at bounding box center [243, 134] width 55 height 9
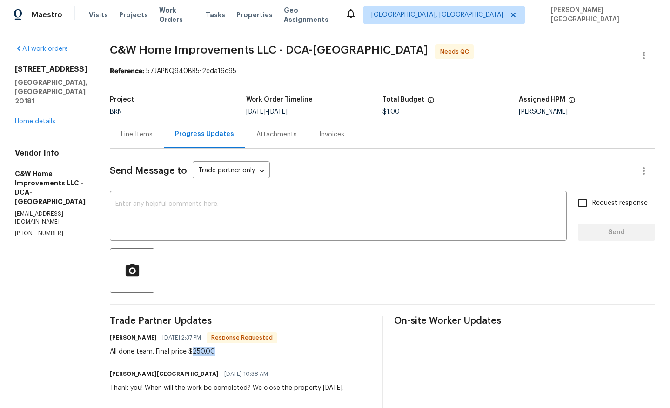
drag, startPoint x: 194, startPoint y: 351, endPoint x: 232, endPoint y: 351, distance: 38.2
click at [232, 351] on div "All done team. Final price $250.00" at bounding box center [194, 351] width 168 height 9
copy div "250.00"
click at [137, 139] on div "Line Items" at bounding box center [137, 134] width 32 height 9
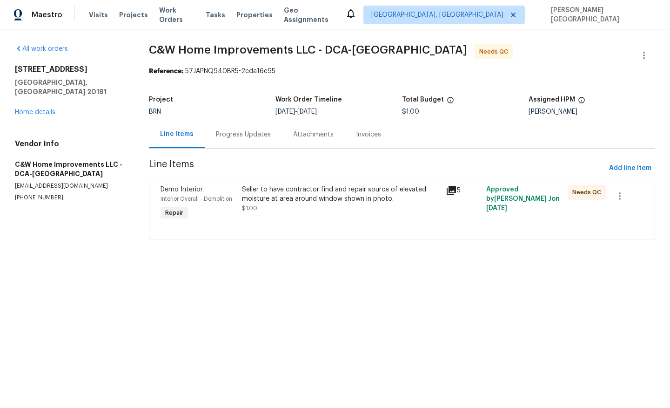
click at [288, 204] on div "Seller to have contractor find and repair source of elevated moisture at area a…" at bounding box center [341, 199] width 198 height 28
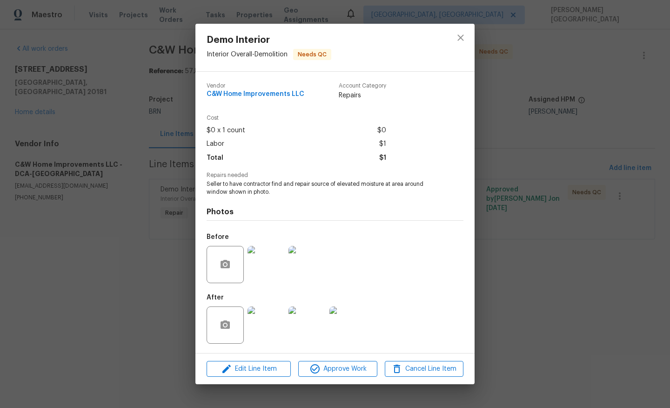
click at [263, 330] on img at bounding box center [266, 324] width 37 height 37
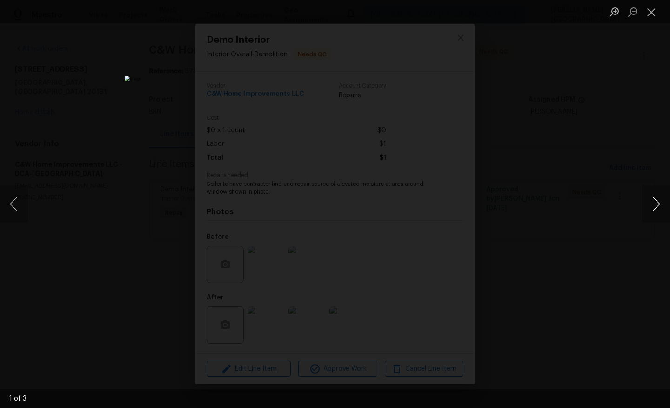
click at [657, 205] on button "Next image" at bounding box center [656, 203] width 28 height 37
click at [657, 206] on button "Next image" at bounding box center [656, 203] width 28 height 37
click at [657, 207] on button "Next image" at bounding box center [656, 203] width 28 height 37
click at [657, 208] on button "Next image" at bounding box center [656, 203] width 28 height 37
click at [656, 207] on button "Next image" at bounding box center [656, 203] width 28 height 37
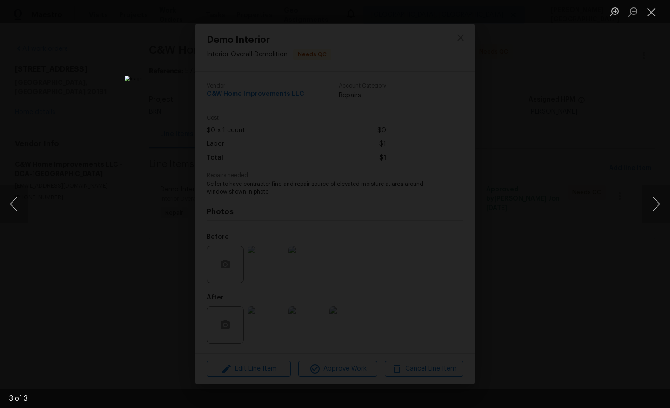
click at [624, 138] on div "Lightbox" at bounding box center [335, 204] width 670 height 408
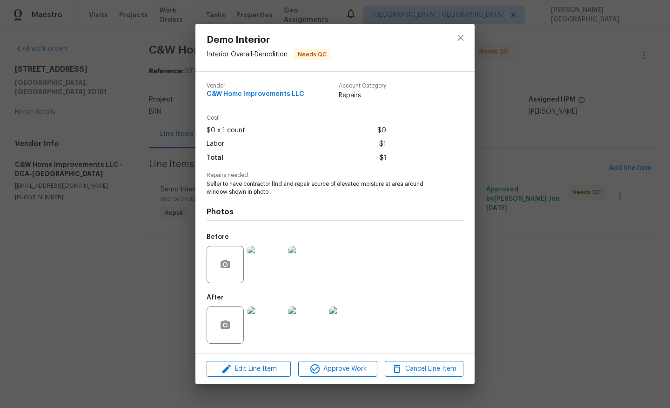
click at [143, 212] on div "Demo Interior Interior Overall - Demolition Needs QC Vendor C&W Home Improvemen…" at bounding box center [335, 204] width 670 height 408
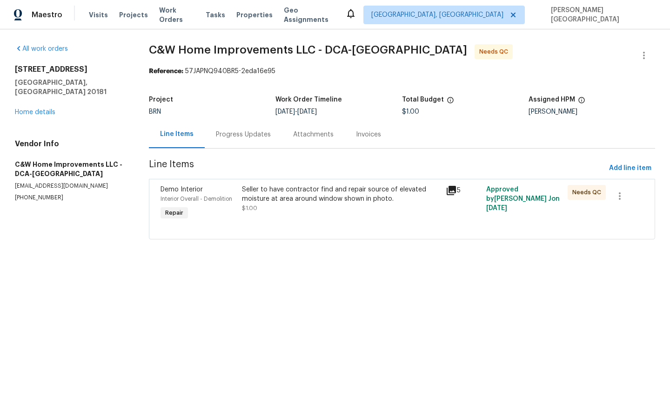
click at [279, 191] on div "Seller to have contractor find and repair source of elevated moisture at area a…" at bounding box center [341, 194] width 198 height 19
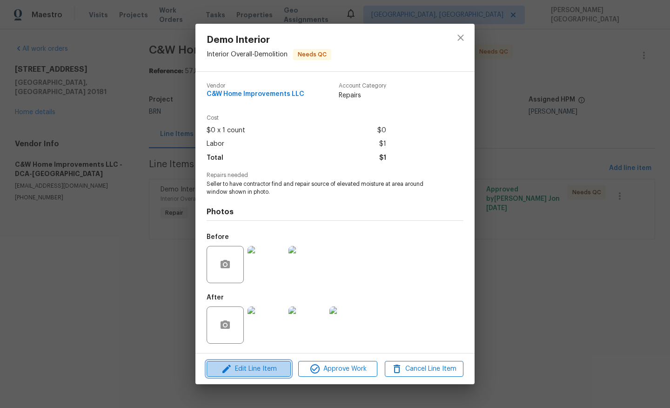
click at [265, 367] on span "Edit Line Item" at bounding box center [248, 369] width 79 height 12
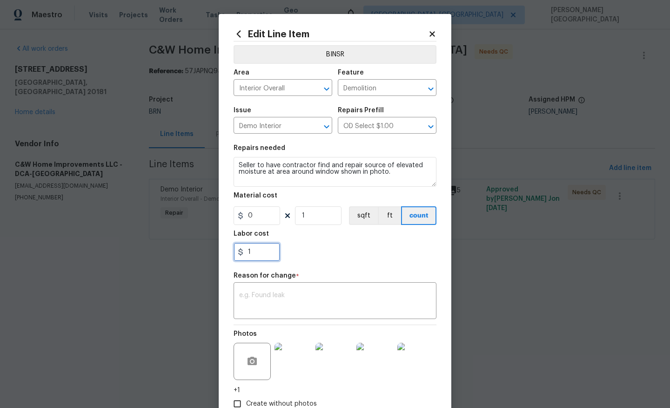
click at [255, 255] on input "1" at bounding box center [257, 251] width 47 height 19
paste input "250.00"
type input "250"
click at [273, 305] on textarea at bounding box center [335, 302] width 192 height 20
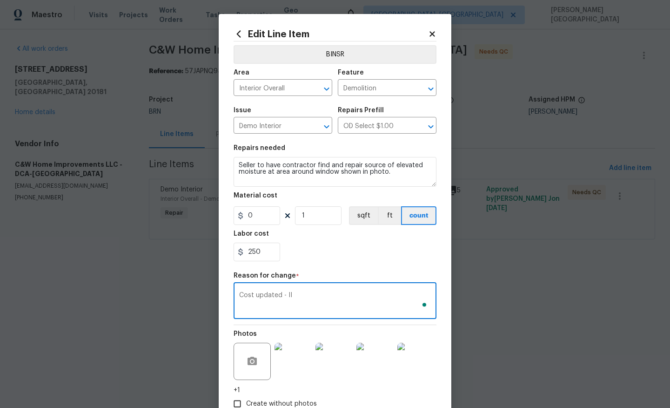
scroll to position [60, 0]
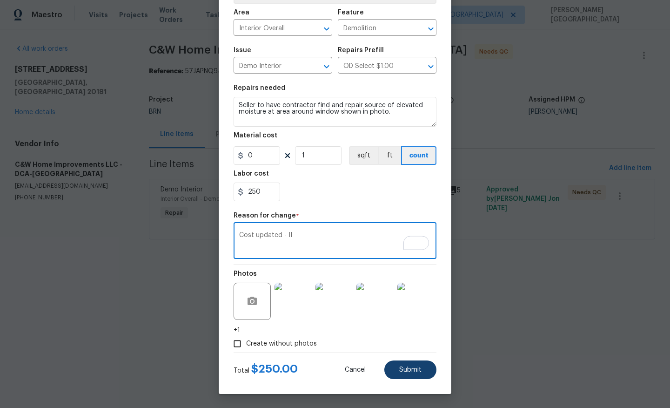
type textarea "Cost updated - II"
click at [421, 370] on span "Submit" at bounding box center [410, 369] width 22 height 7
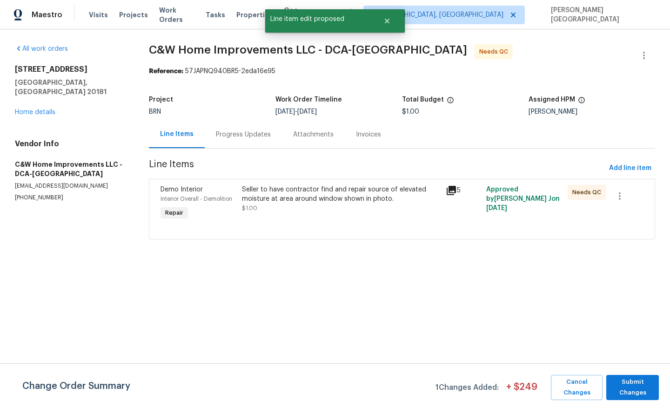
scroll to position [0, 0]
click at [626, 387] on span "Submit Changes" at bounding box center [632, 386] width 43 height 21
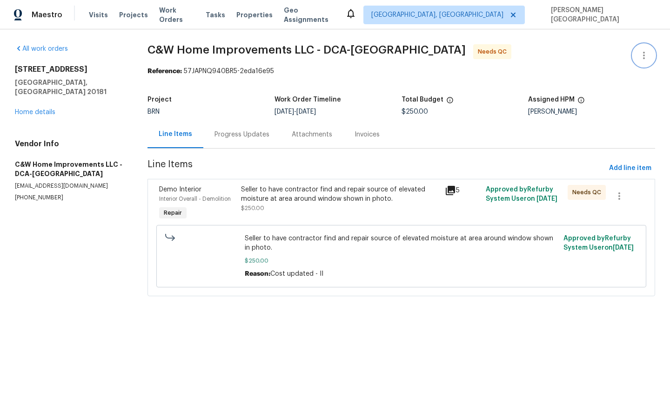
click at [650, 50] on button "button" at bounding box center [644, 55] width 22 height 22
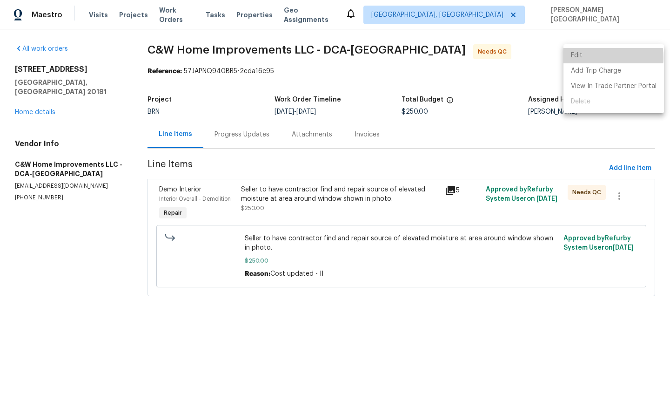
click at [584, 58] on li "Edit" at bounding box center [613, 55] width 101 height 15
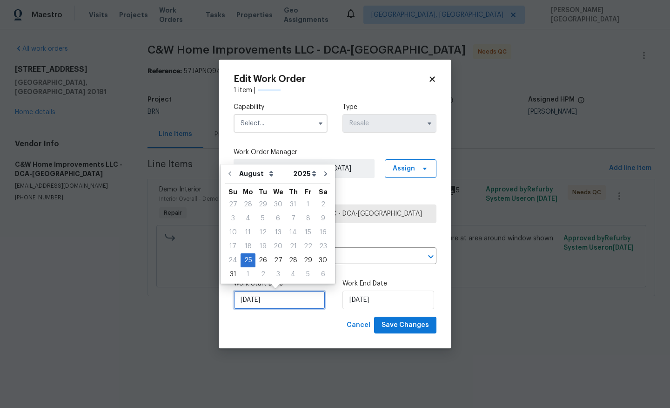
click at [261, 304] on input "[DATE]" at bounding box center [280, 299] width 92 height 19
click at [289, 264] on div "28" at bounding box center [293, 260] width 15 height 13
type input "[DATE]"
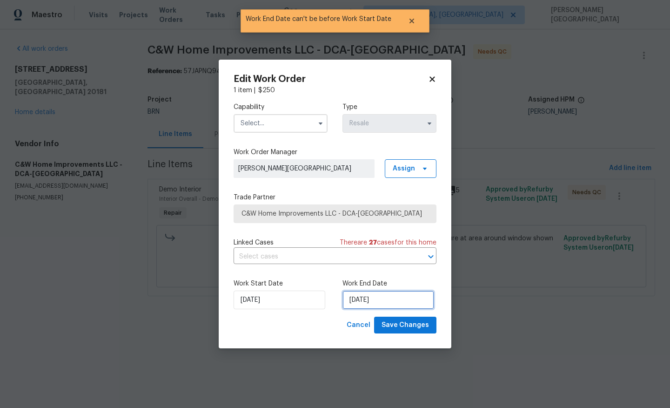
click at [357, 296] on input "[DATE]" at bounding box center [388, 299] width 92 height 19
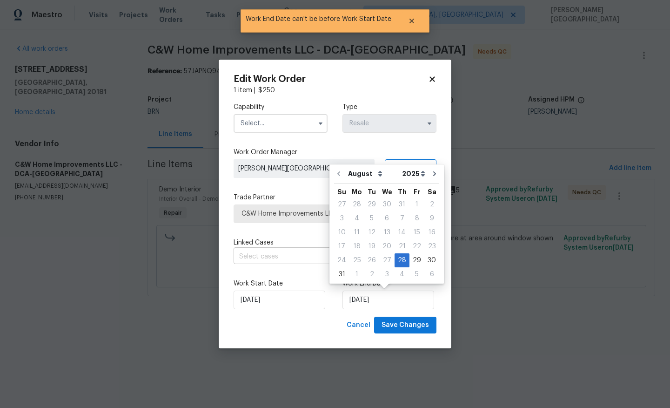
click at [249, 261] on input "text" at bounding box center [322, 256] width 177 height 14
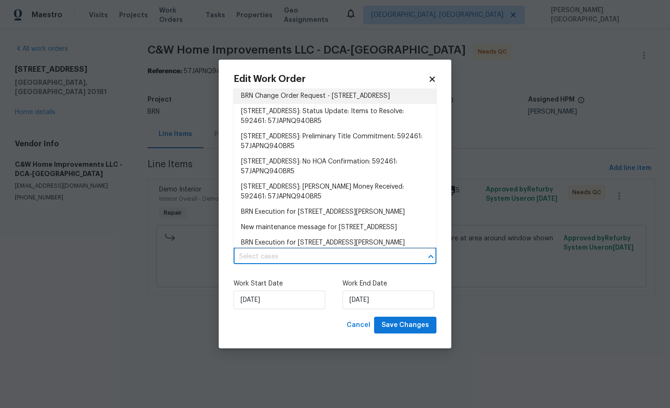
click at [266, 91] on li "BRN Change Order Request - [STREET_ADDRESS]" at bounding box center [335, 95] width 203 height 15
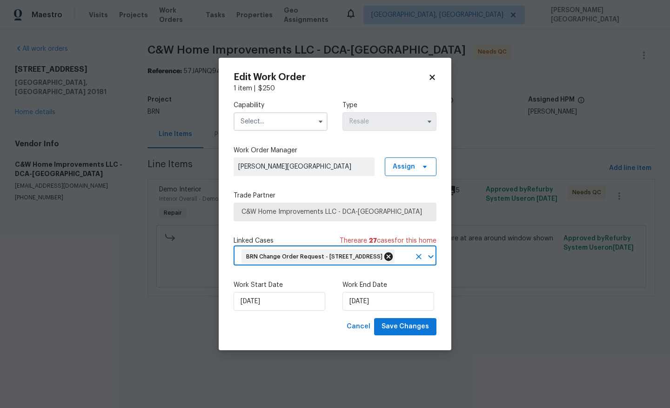
click at [393, 252] on icon at bounding box center [388, 256] width 8 height 8
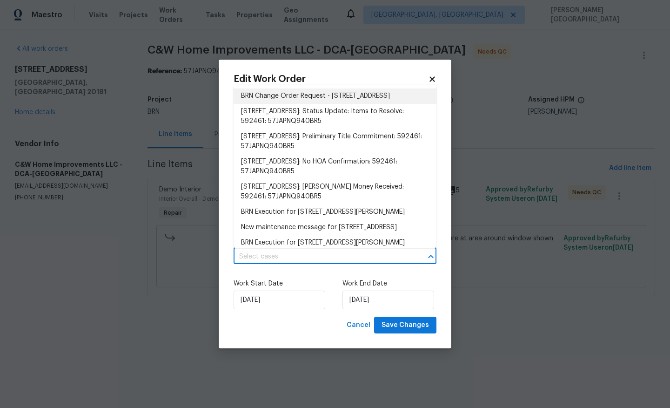
click at [293, 258] on input "text" at bounding box center [322, 256] width 177 height 14
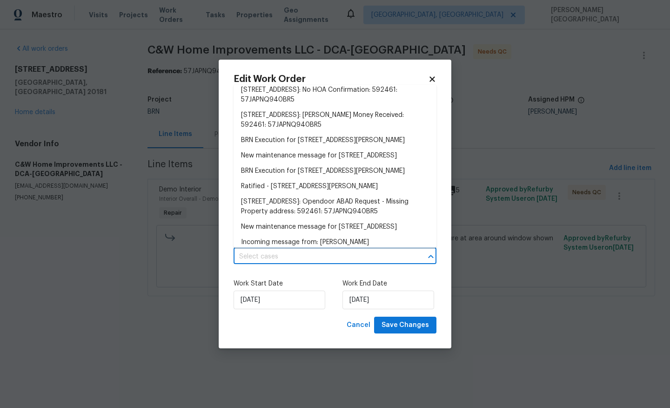
scroll to position [87, 0]
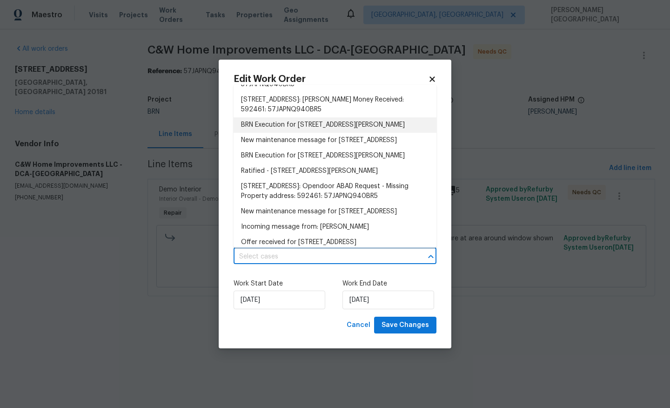
click at [277, 133] on li "BRN Execution for [STREET_ADDRESS][PERSON_NAME]" at bounding box center [335, 124] width 203 height 15
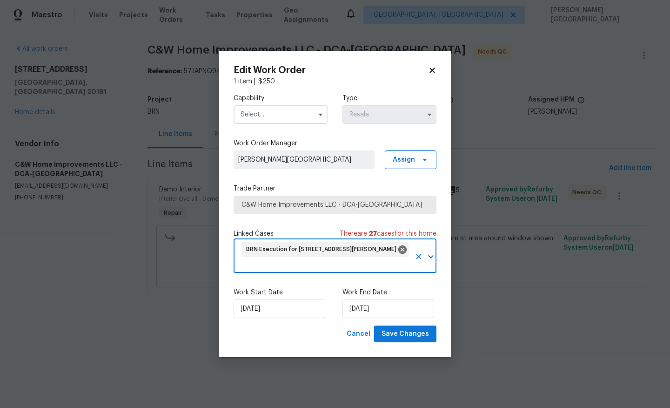
click at [271, 111] on input "text" at bounding box center [281, 114] width 94 height 19
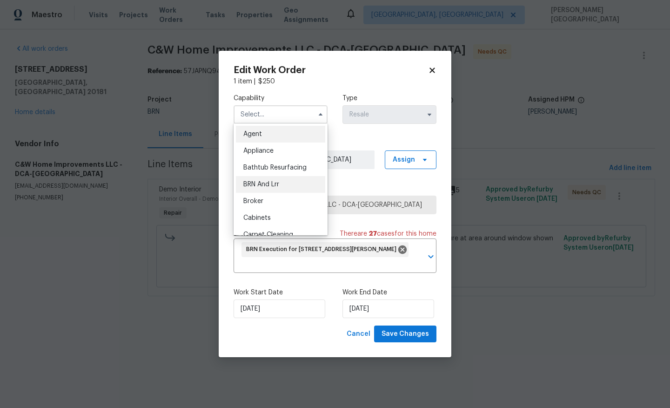
click at [272, 187] on span "BRN And Lrr" at bounding box center [261, 184] width 36 height 7
type input "BRN And Lrr"
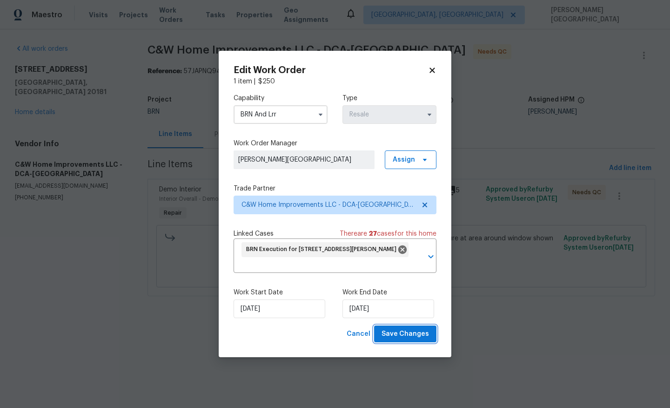
click at [390, 337] on span "Save Changes" at bounding box center [405, 334] width 47 height 12
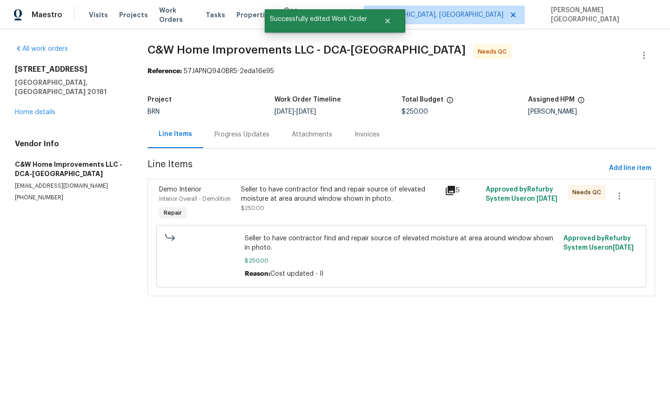
click at [301, 203] on div "Seller to have contractor find and repair source of elevated moisture at area a…" at bounding box center [340, 194] width 199 height 19
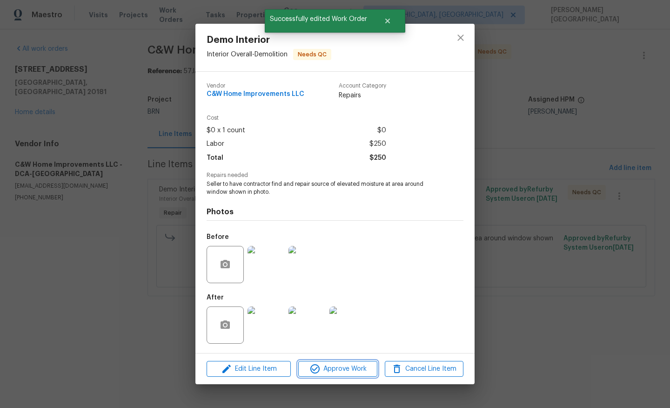
click at [330, 375] on button "Approve Work" at bounding box center [337, 369] width 79 height 16
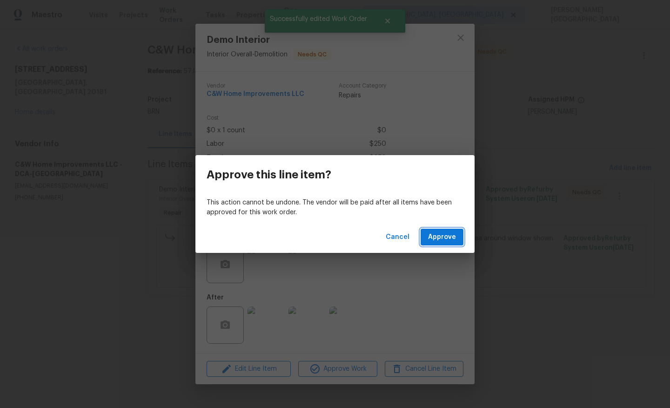
click at [439, 233] on span "Approve" at bounding box center [442, 237] width 28 height 12
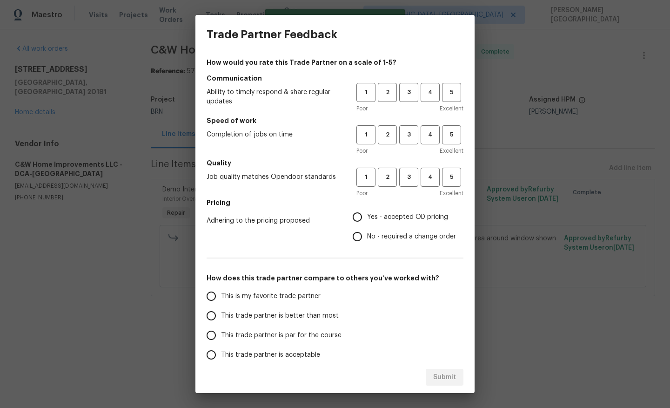
click at [260, 317] on span "This trade partner is better than most" at bounding box center [280, 316] width 118 height 10
click at [221, 317] on input "This trade partner is better than most" at bounding box center [211, 316] width 20 height 20
radio input "true"
click at [409, 90] on span "3" at bounding box center [408, 92] width 17 height 11
click at [409, 123] on h5 "Speed of work" at bounding box center [335, 120] width 257 height 9
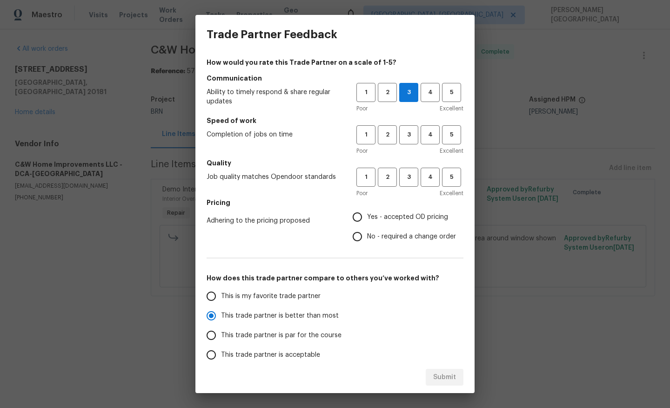
click at [409, 124] on h5 "Speed of work" at bounding box center [335, 120] width 257 height 9
click at [409, 134] on span "3" at bounding box center [408, 134] width 17 height 11
click at [408, 176] on span "3" at bounding box center [408, 177] width 17 height 11
click at [354, 241] on input "No - required a change order" at bounding box center [358, 237] width 20 height 20
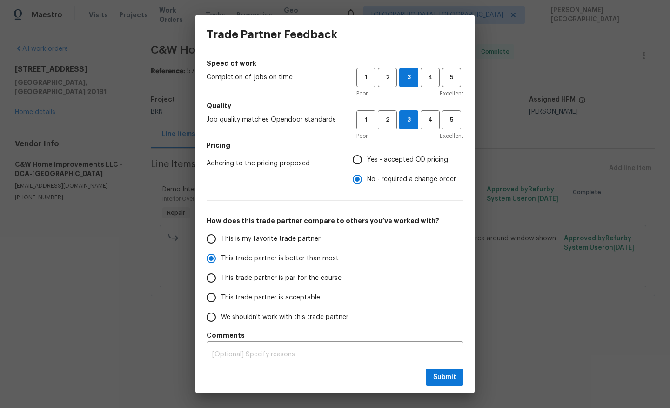
scroll to position [65, 0]
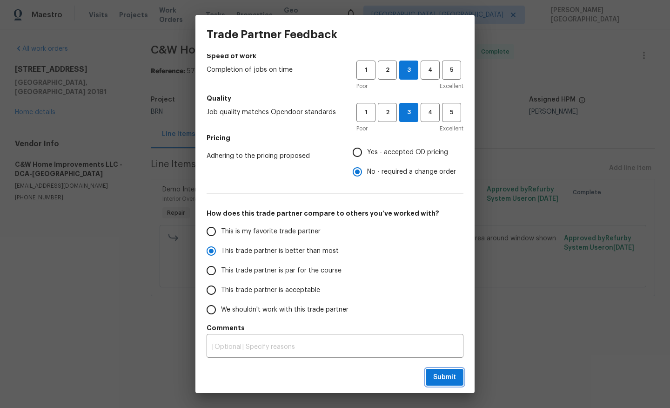
click at [437, 371] on span "Submit" at bounding box center [444, 377] width 23 height 12
radio input "false"
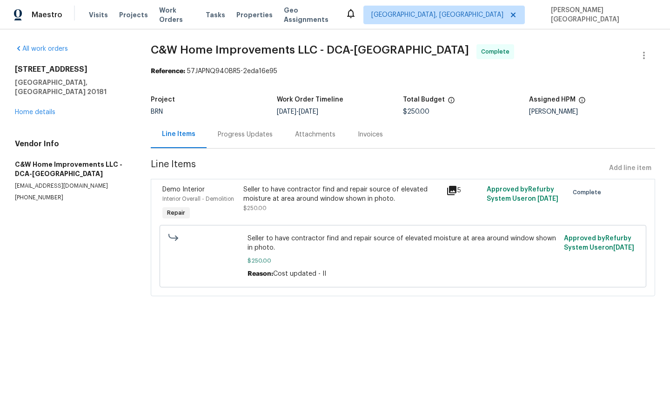
click at [235, 140] on div "Progress Updates" at bounding box center [245, 134] width 77 height 27
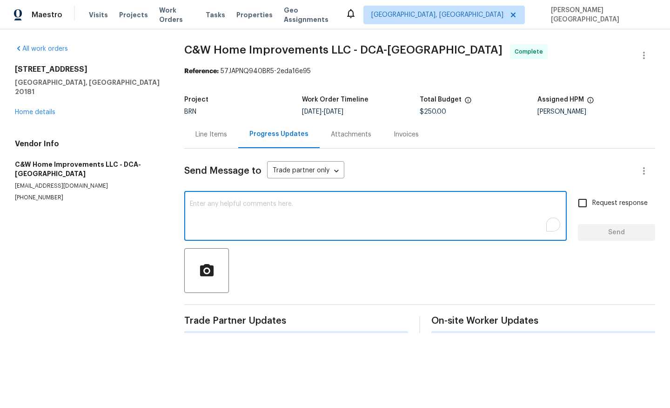
click at [214, 225] on textarea "To enrich screen reader interactions, please activate Accessibility in Grammarl…" at bounding box center [375, 217] width 371 height 33
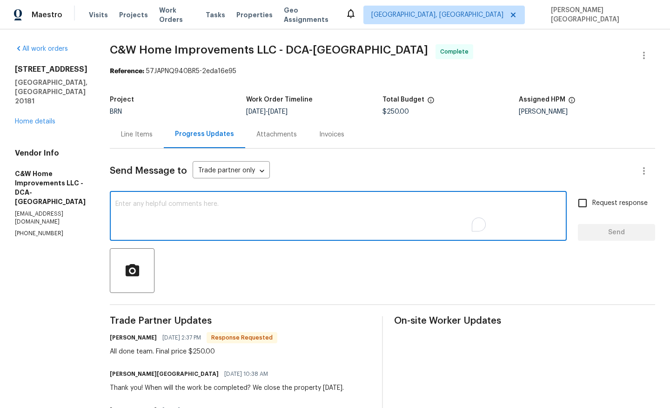
paste textarea "WO is approved, Please upload the detailed paid invoice under invoice section. …"
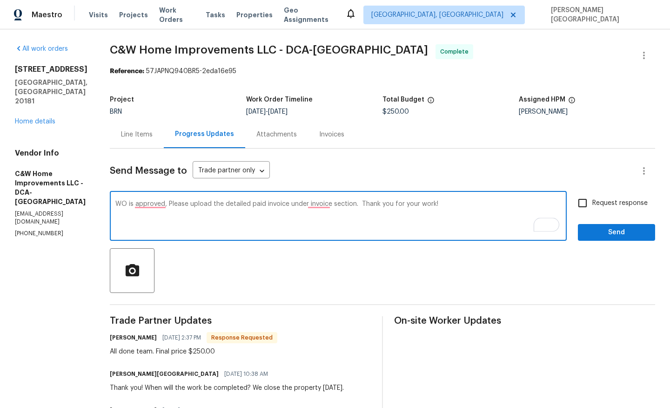
type textarea "WO is approved, Please upload the detailed paid invoice under invoice section. …"
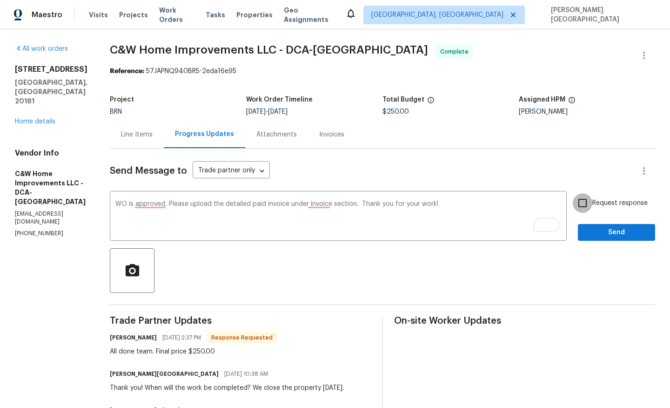
click at [583, 206] on input "Request response" at bounding box center [583, 203] width 20 height 20
checkbox input "true"
click at [606, 231] on span "Send" at bounding box center [616, 233] width 62 height 12
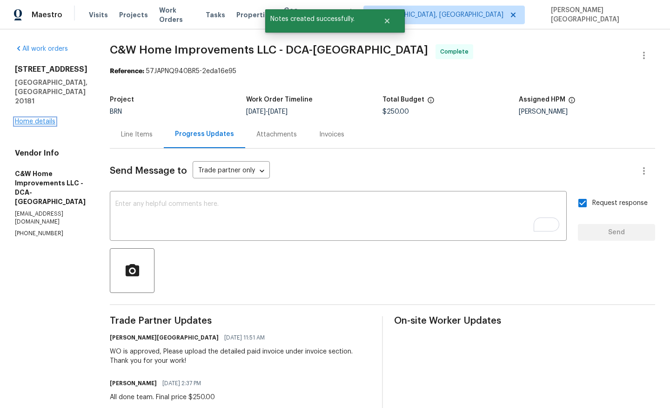
click at [40, 118] on link "Home details" at bounding box center [35, 121] width 40 height 7
